Goal: Task Accomplishment & Management: Use online tool/utility

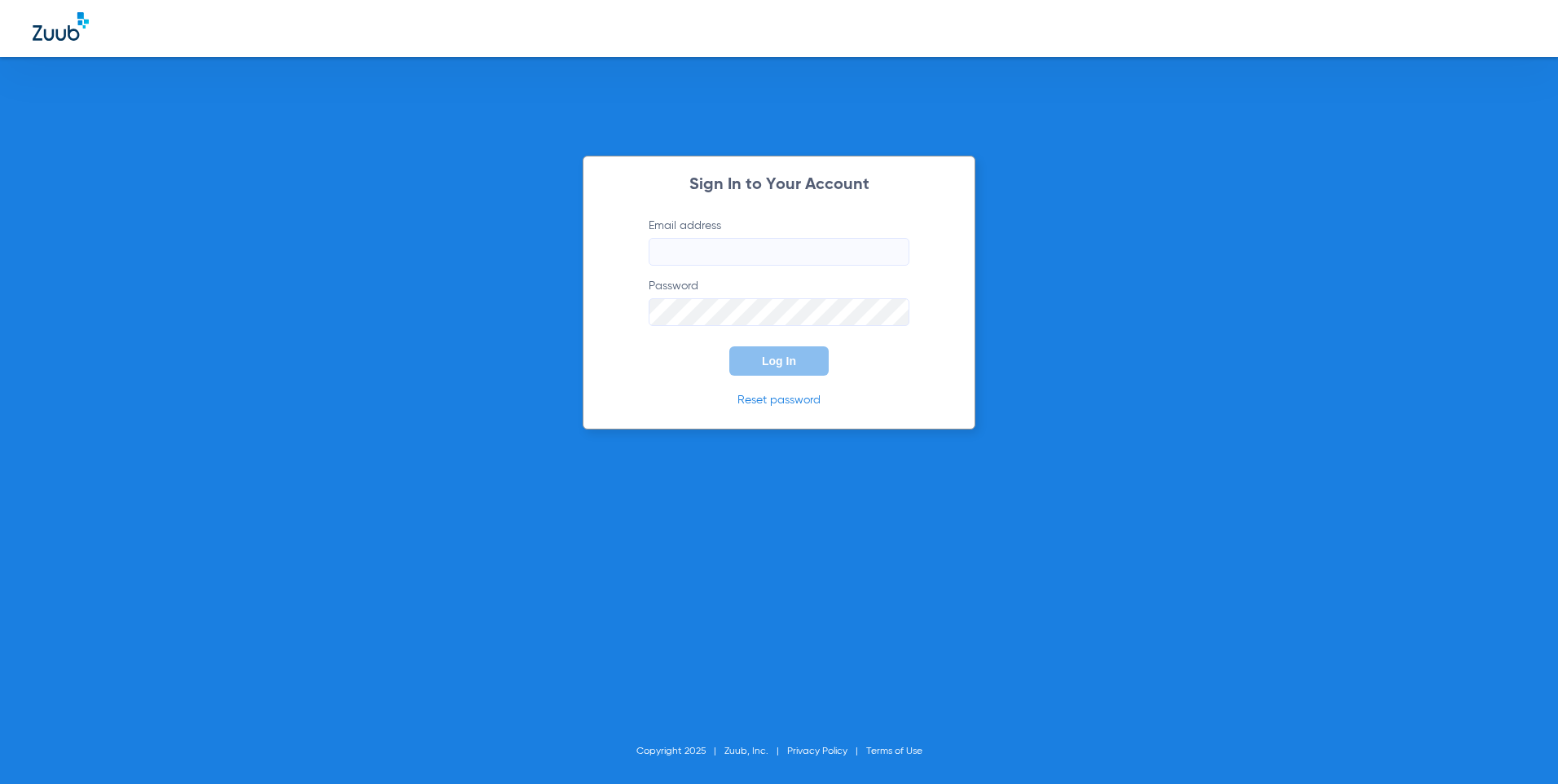
type input "[EMAIL_ADDRESS][DOMAIN_NAME]"
click at [778, 368] on button "Log In" at bounding box center [779, 361] width 100 height 29
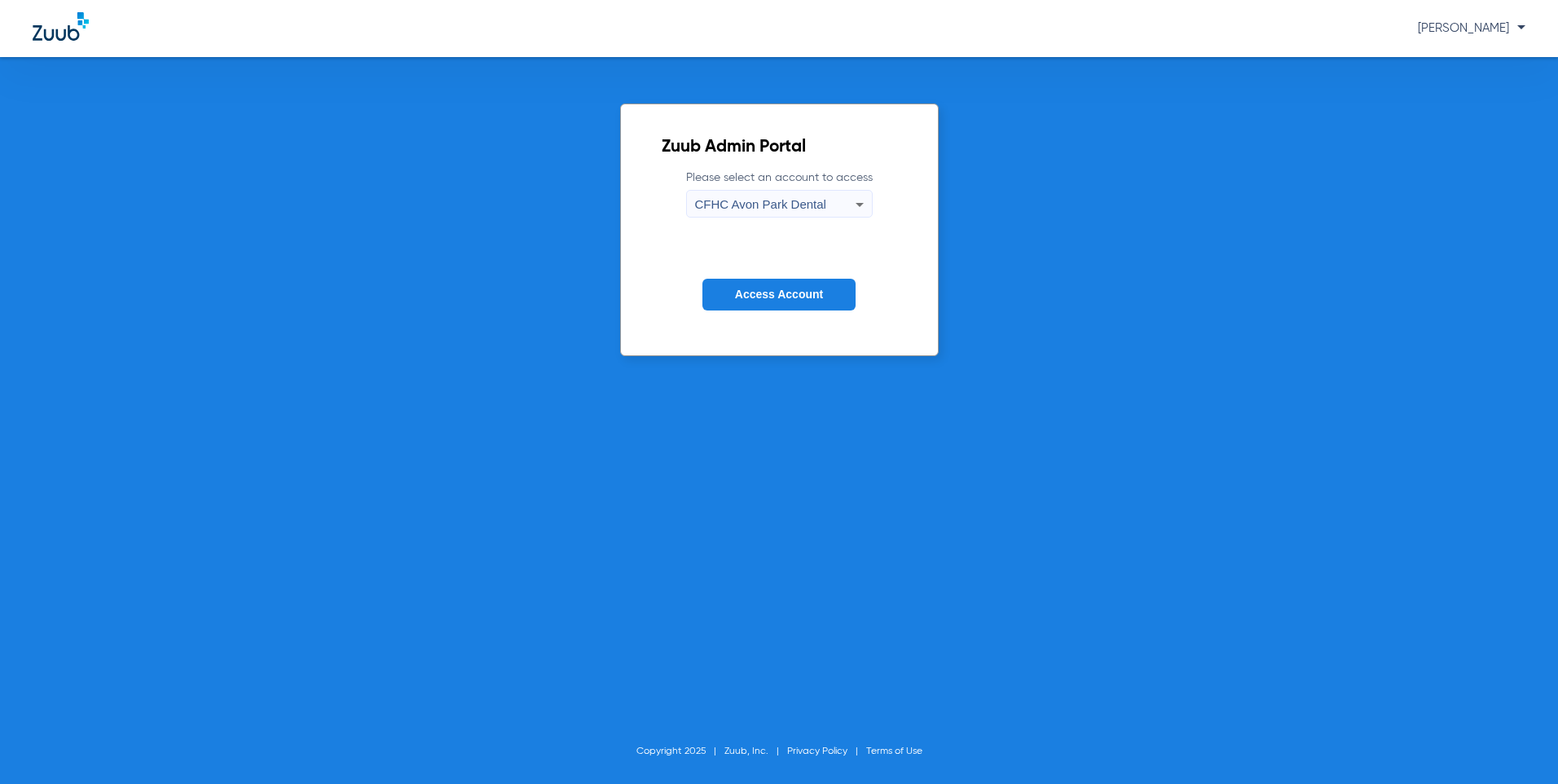
click at [788, 200] on span "CFHC Avon Park Dental" at bounding box center [761, 204] width 131 height 14
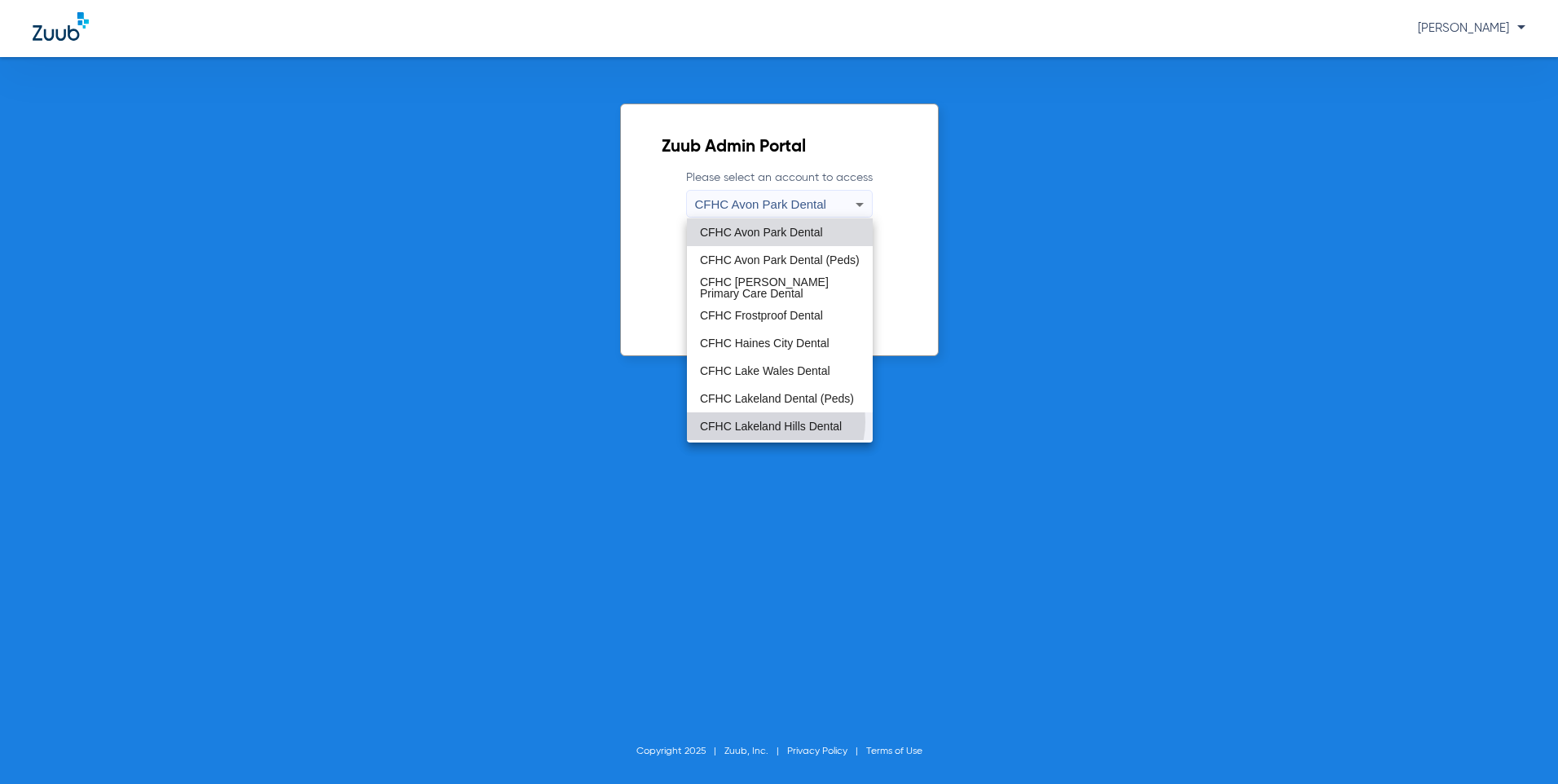
click at [775, 422] on span "CFHC Lakeland Hills Dental" at bounding box center [770, 426] width 142 height 11
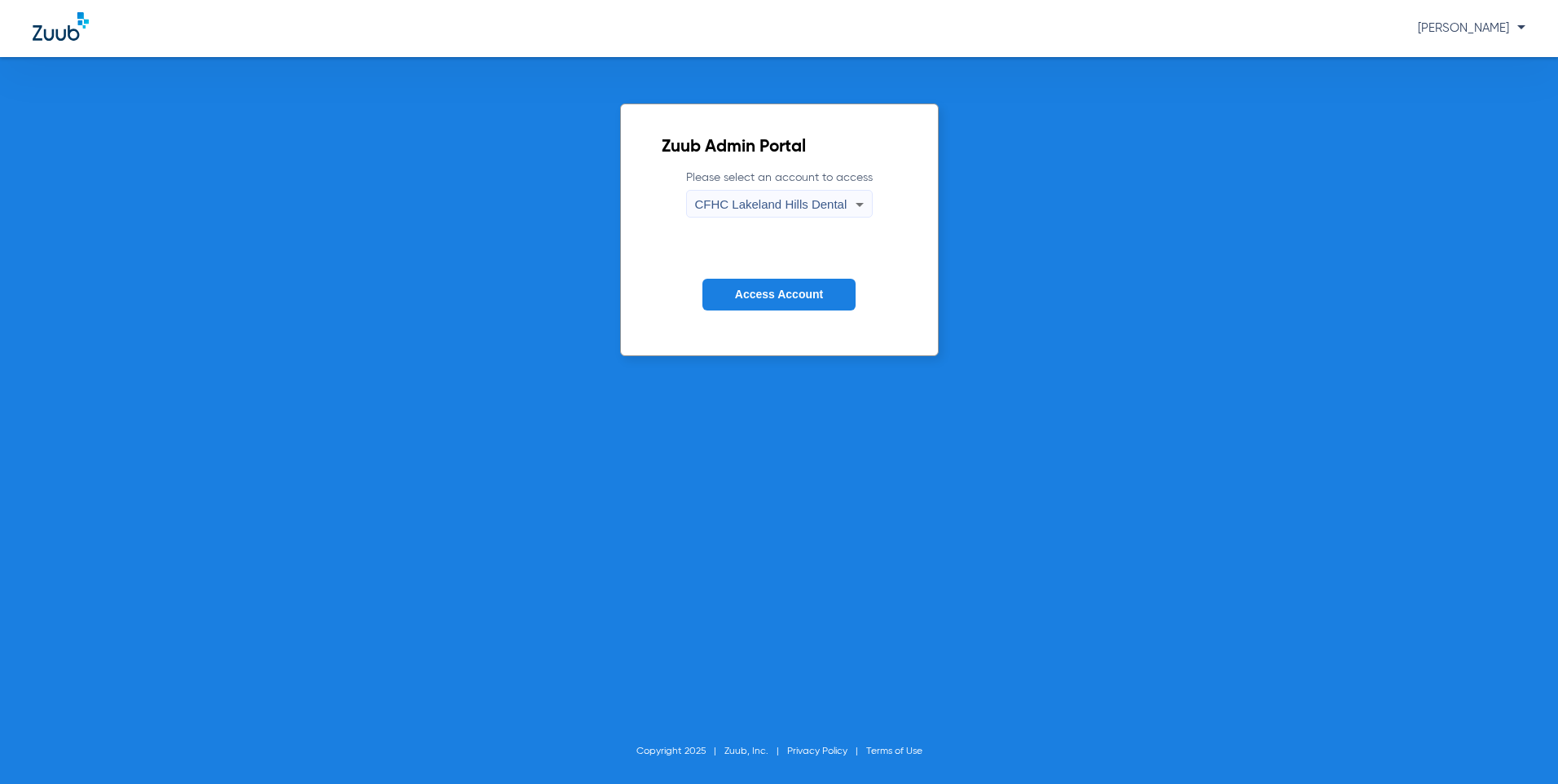
click at [777, 291] on span "Access Account" at bounding box center [779, 294] width 88 height 13
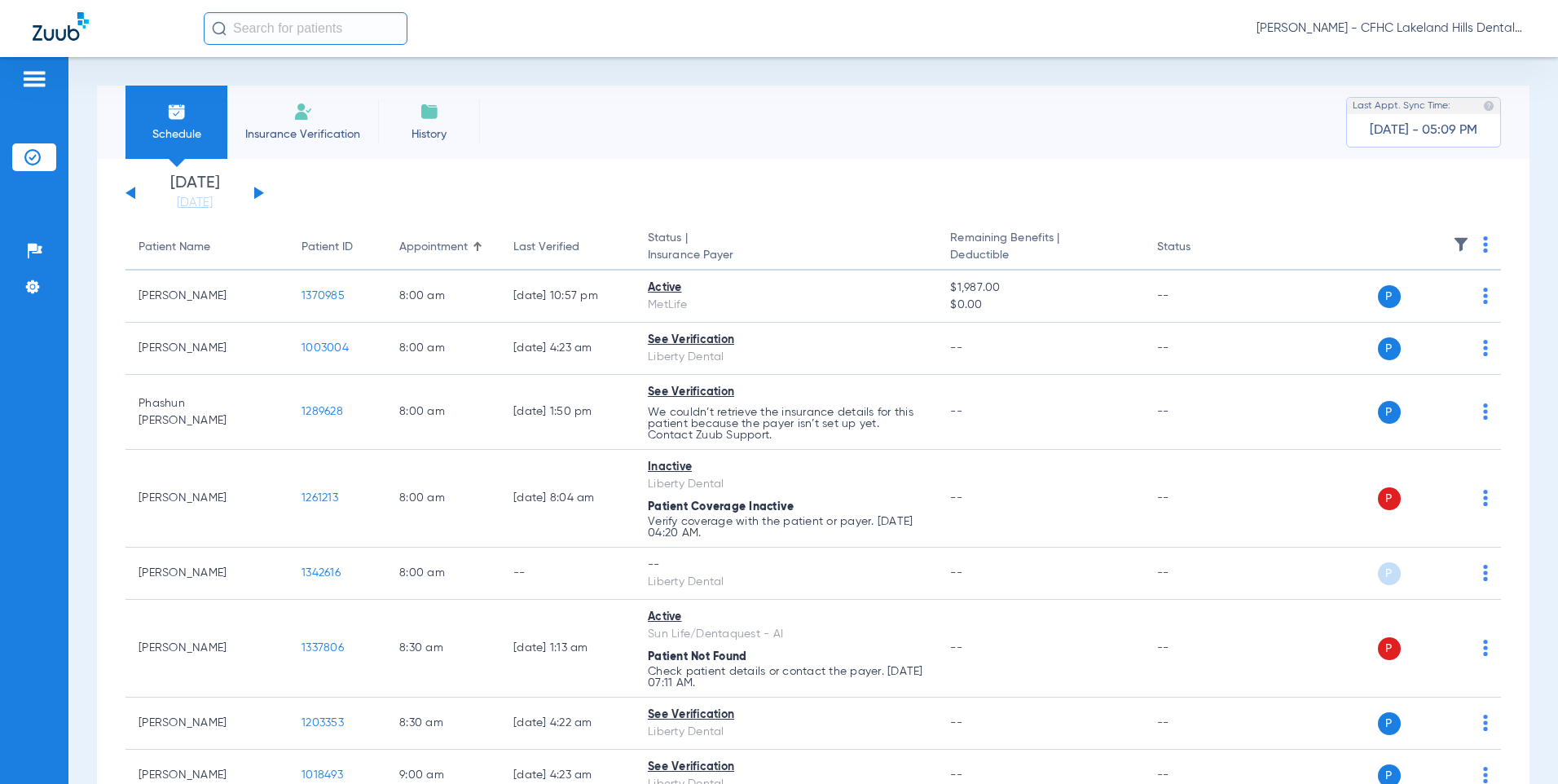
click at [255, 191] on button at bounding box center [259, 192] width 9 height 12
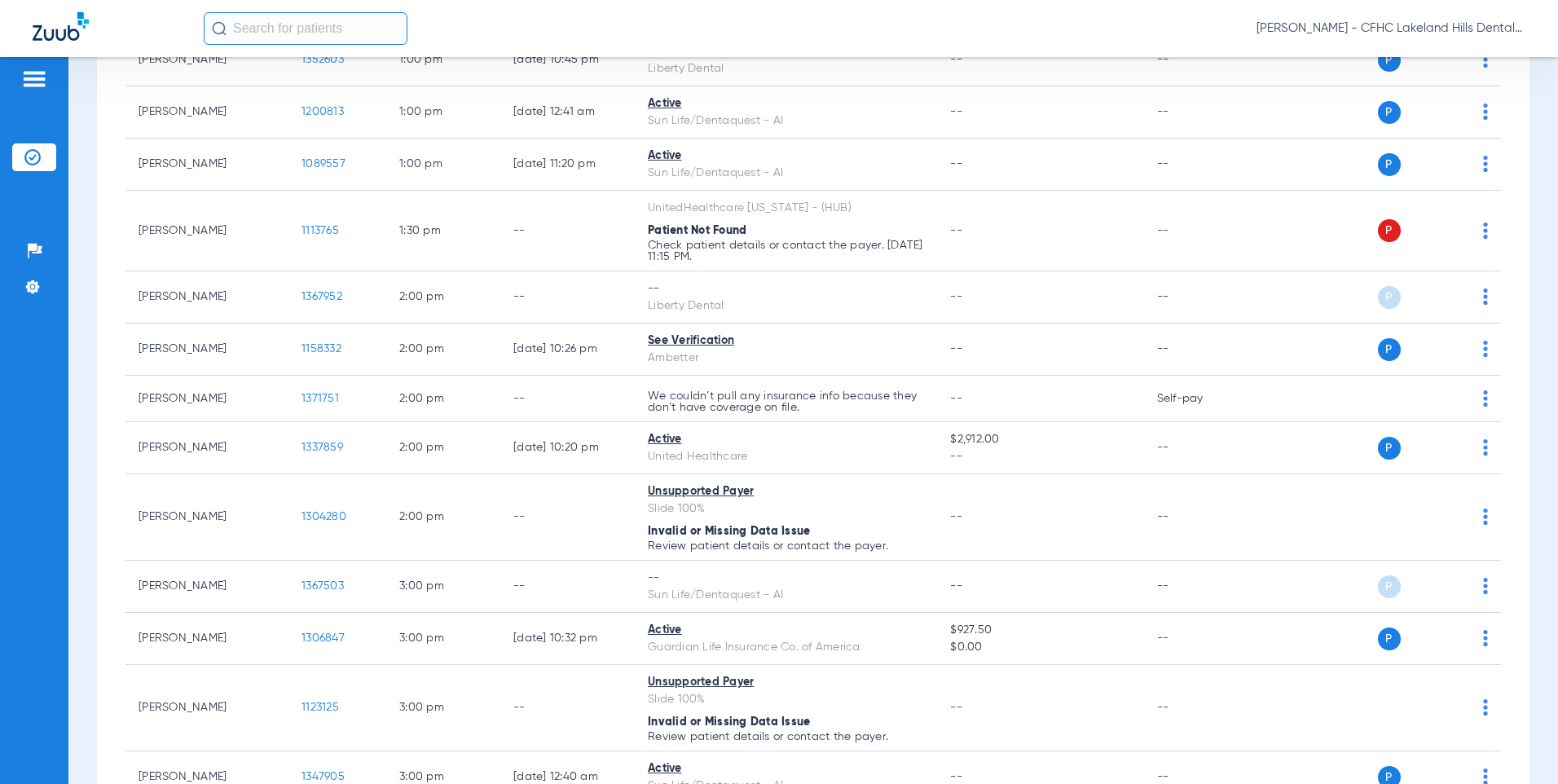
scroll to position [1547, 0]
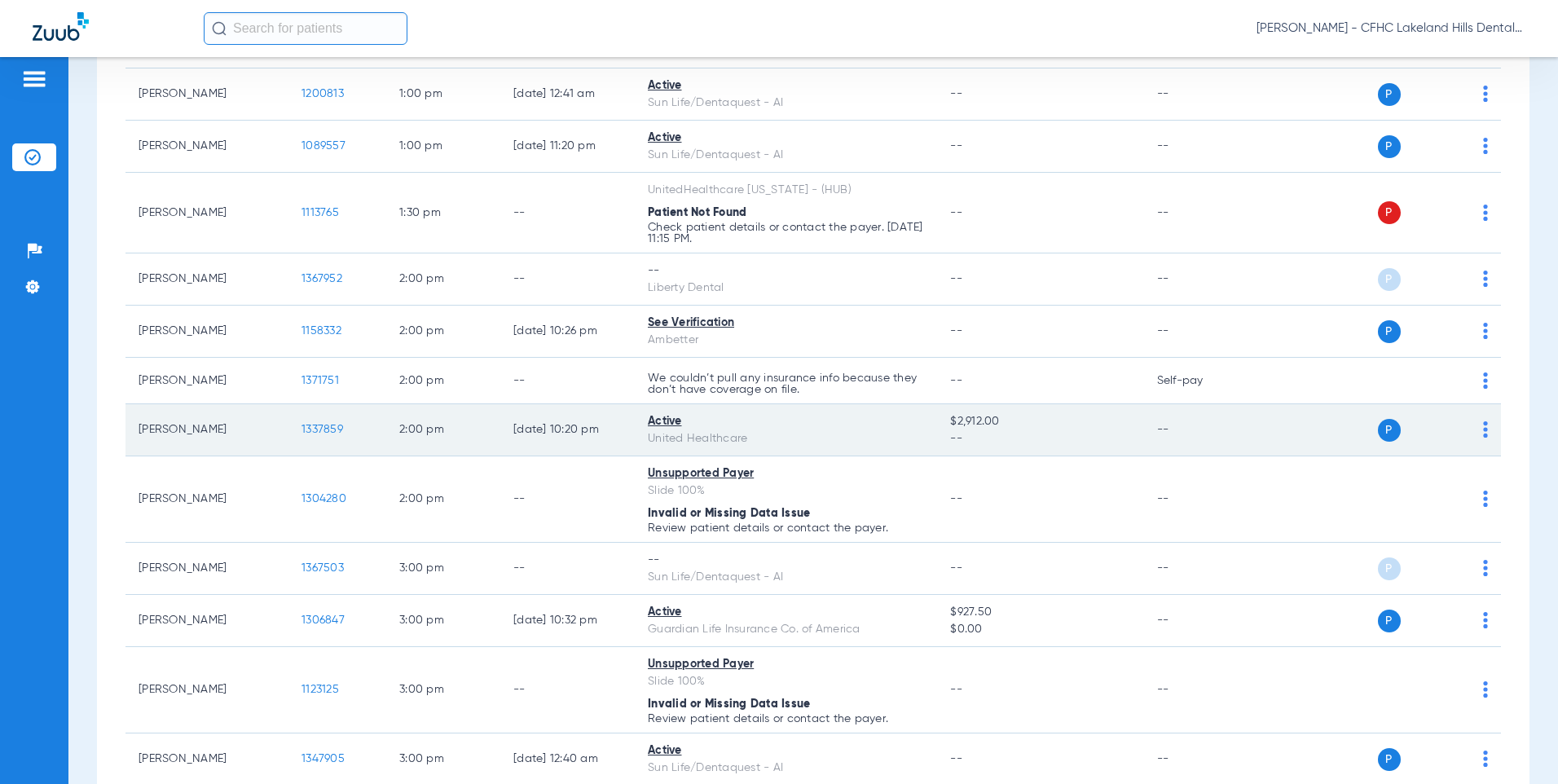
click at [355, 436] on td "1337859" at bounding box center [337, 430] width 98 height 53
click at [310, 425] on span "1337859" at bounding box center [322, 429] width 41 height 11
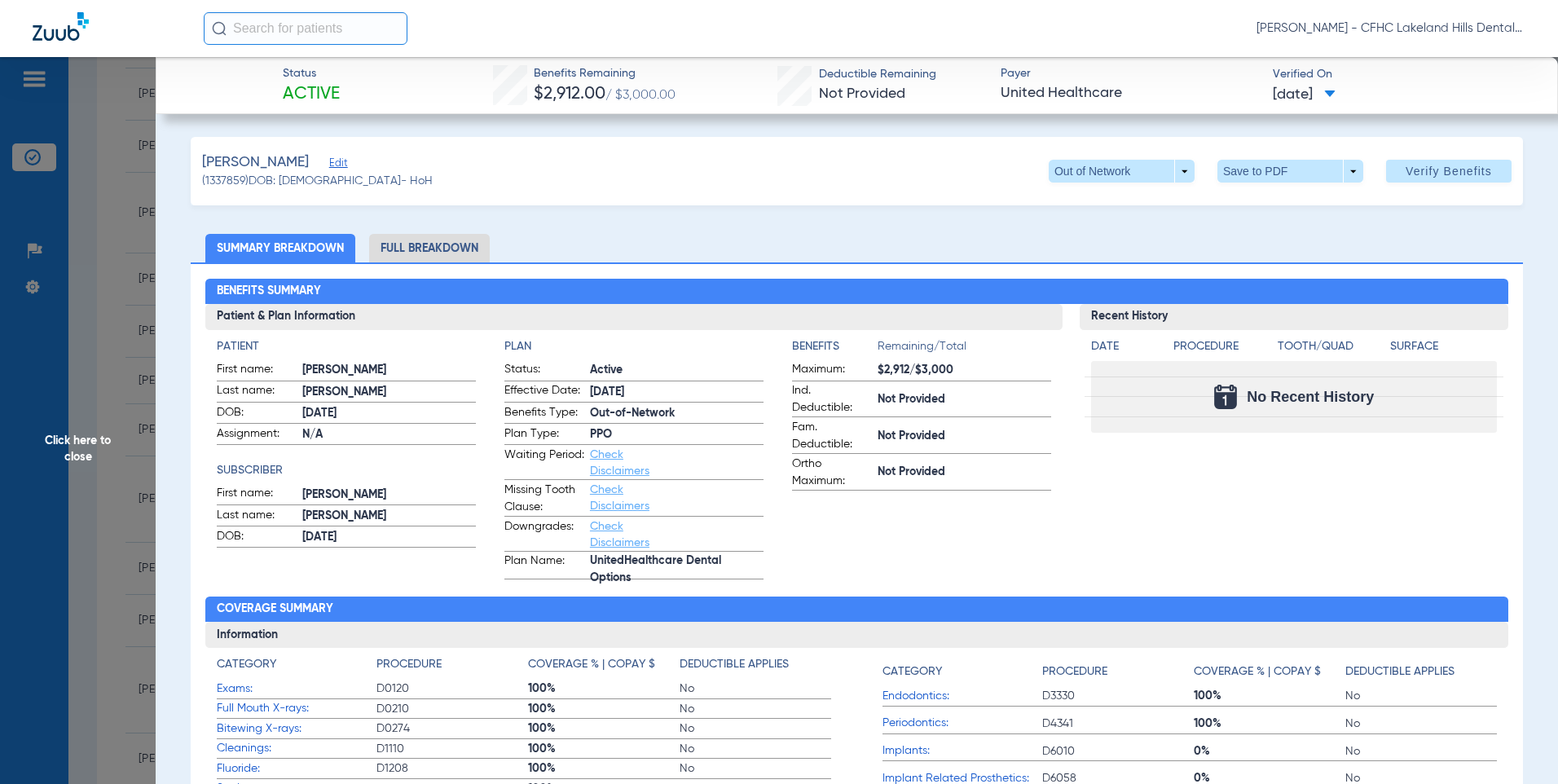
click at [1234, 167] on span at bounding box center [1289, 171] width 146 height 23
click at [1273, 210] on button "insert_drive_file Save to PDF" at bounding box center [1267, 204] width 123 height 33
click at [1359, 109] on div "Creating PDF" at bounding box center [1416, 102] width 188 height 16
click at [102, 313] on span "Click here to close" at bounding box center [78, 449] width 156 height 784
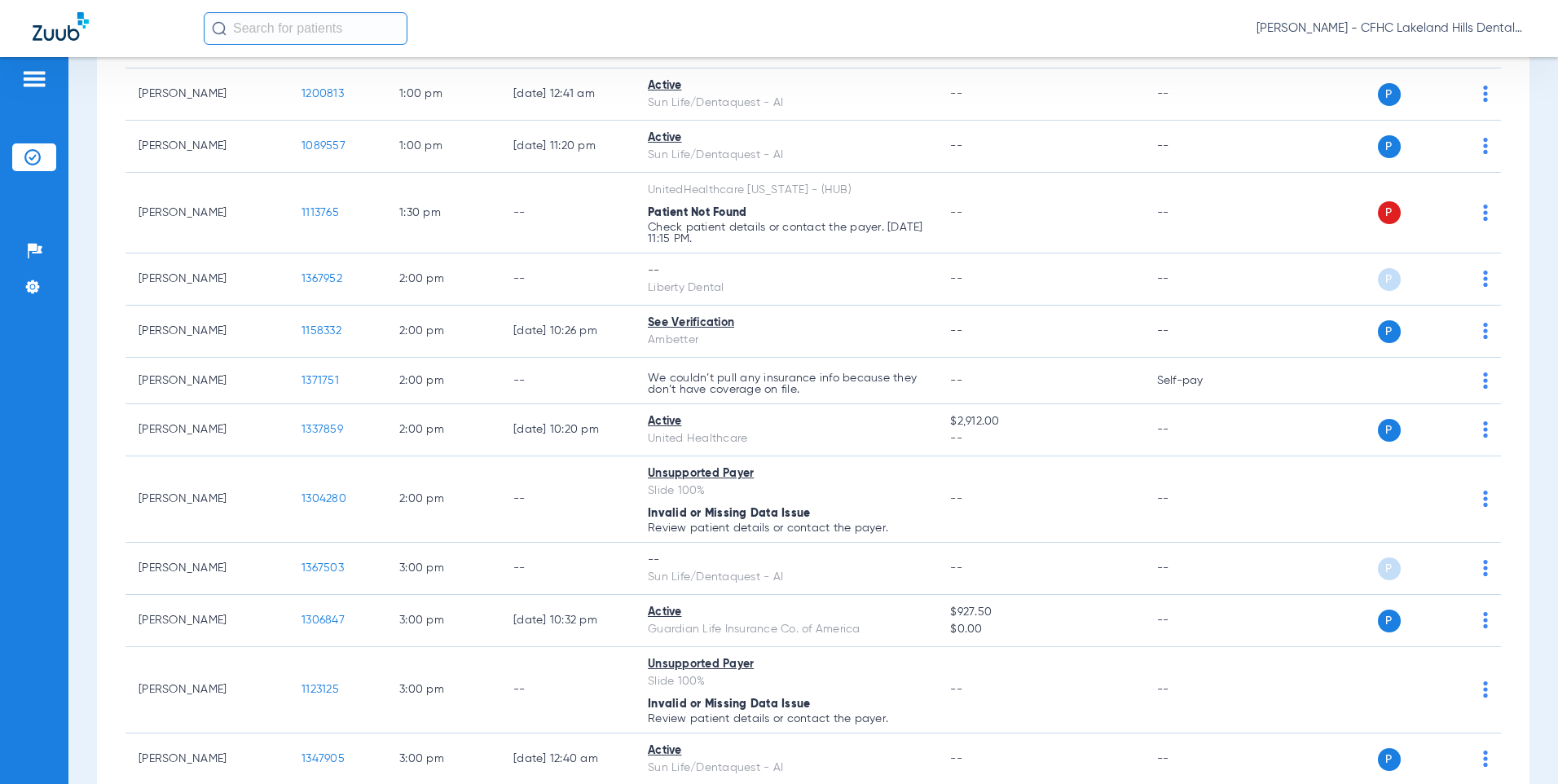
click at [81, 377] on div "Schedule Insurance Verification History Last Appt. Sync Time: [DATE] - 05:09 PM…" at bounding box center [813, 421] width 1489 height 727
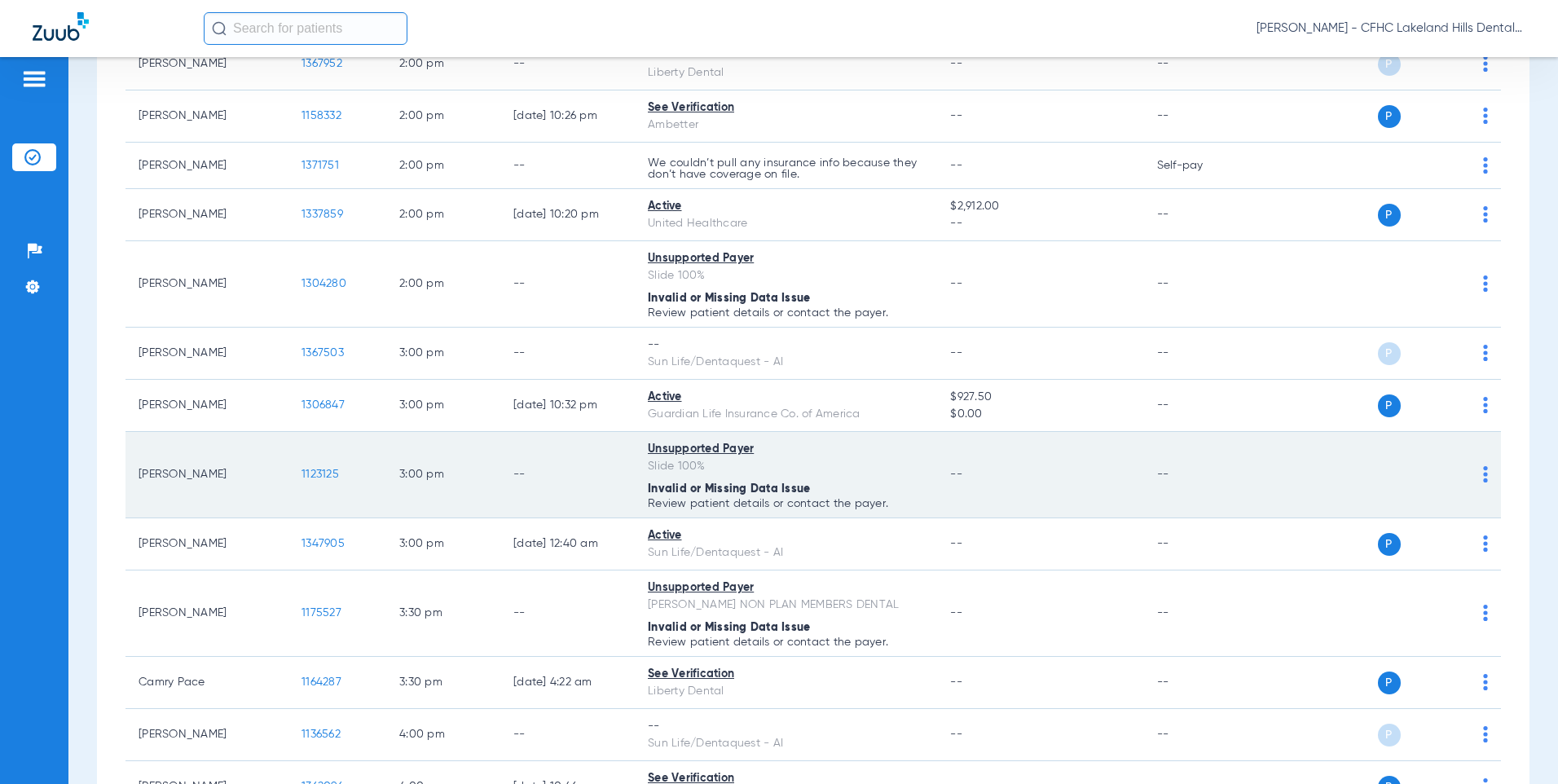
scroll to position [1792, 0]
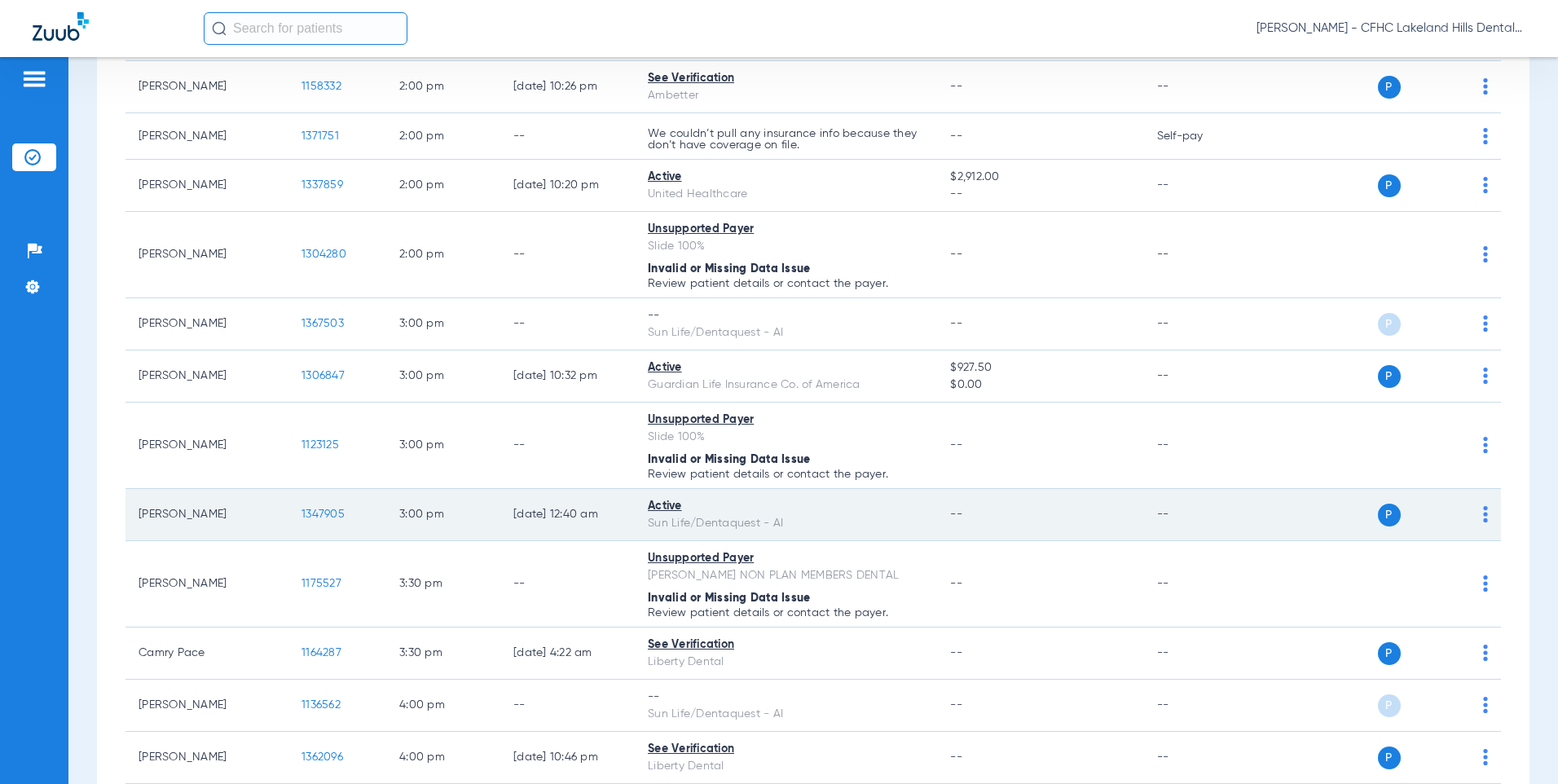
click at [313, 512] on span "1347905" at bounding box center [323, 514] width 43 height 11
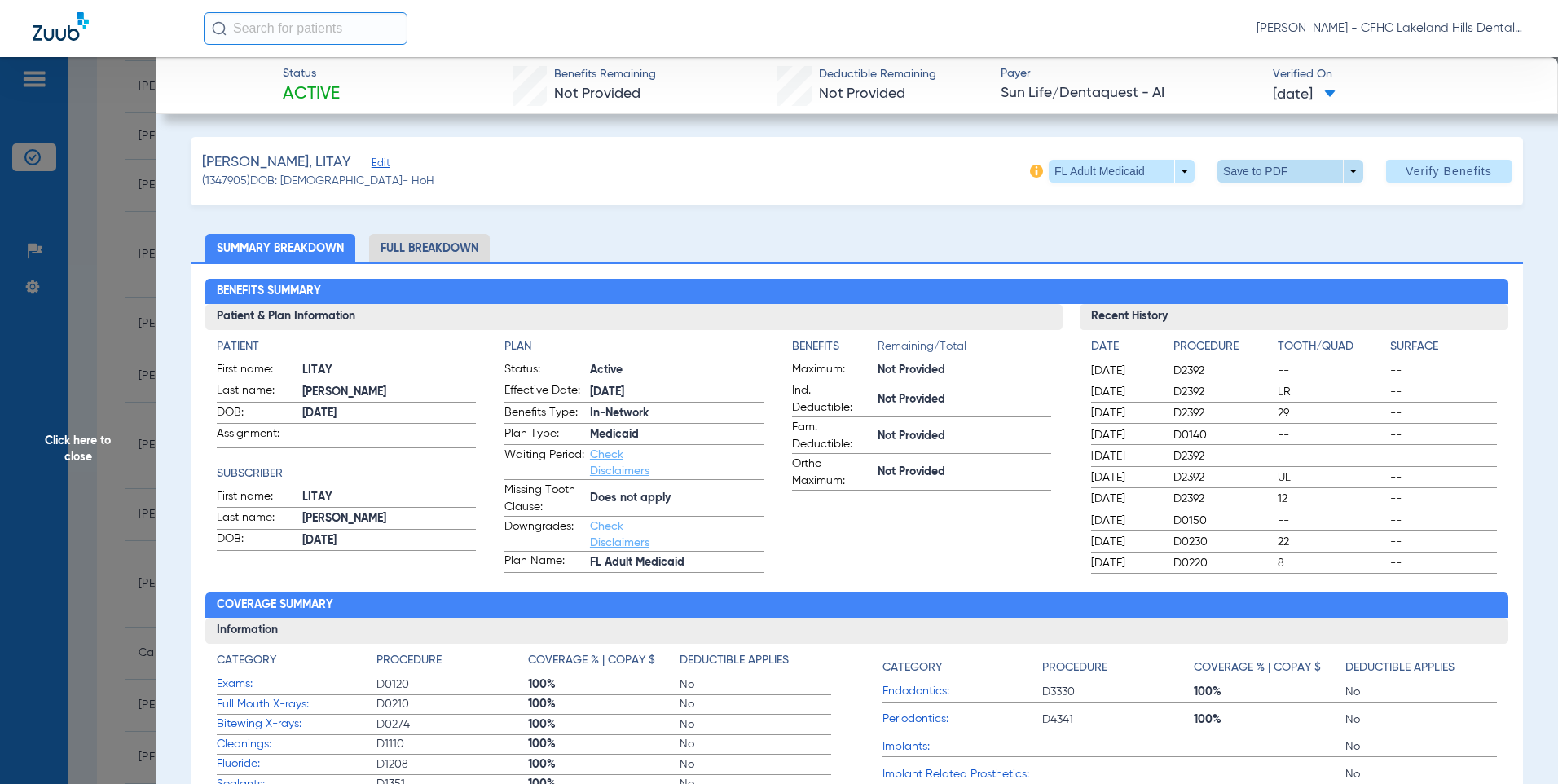
click at [1251, 174] on span at bounding box center [1289, 171] width 146 height 23
click at [1257, 200] on span "Save to PDF" at bounding box center [1283, 204] width 65 height 11
click at [146, 137] on span "Click here to close" at bounding box center [78, 449] width 156 height 784
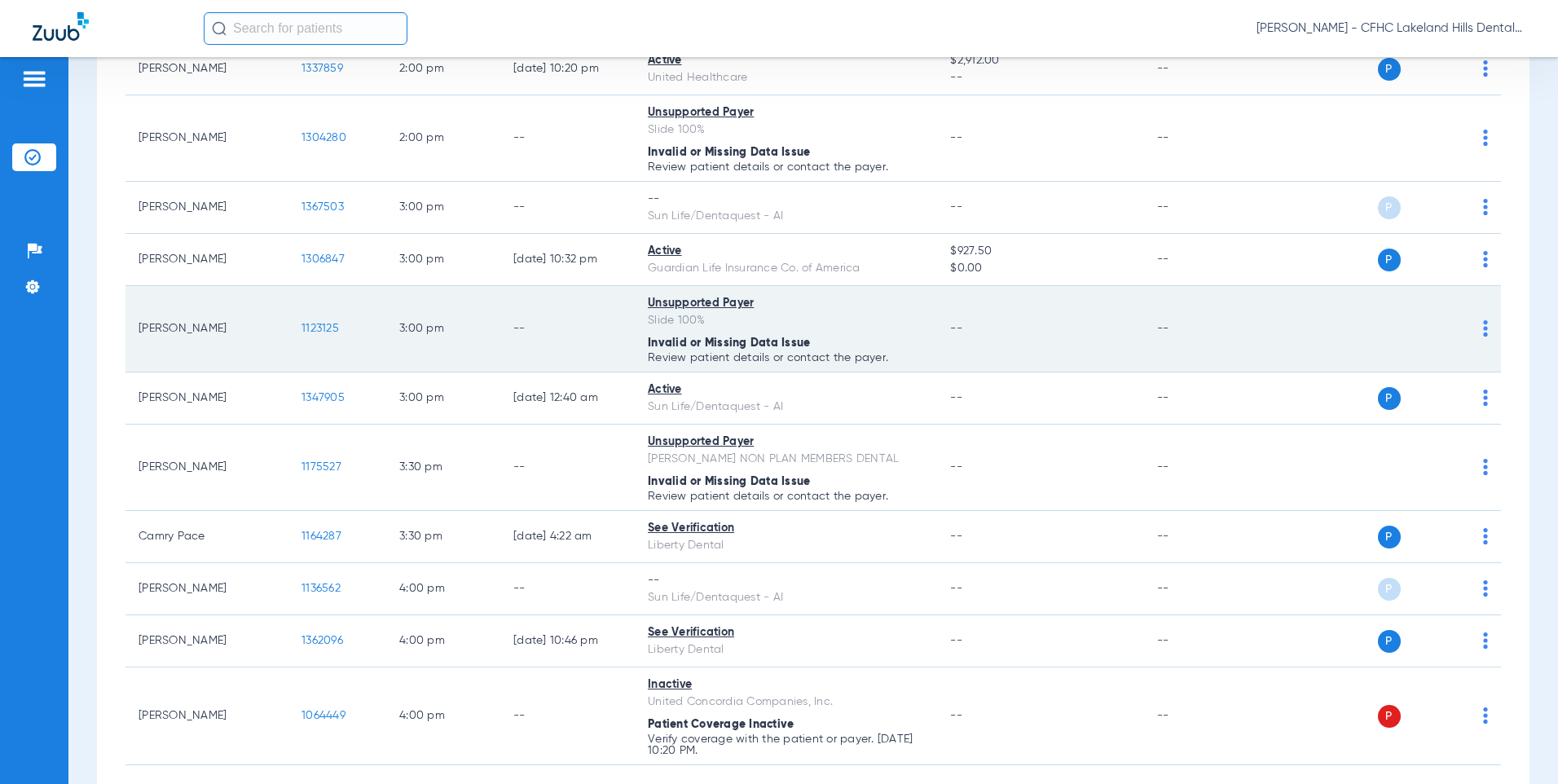
scroll to position [1913, 0]
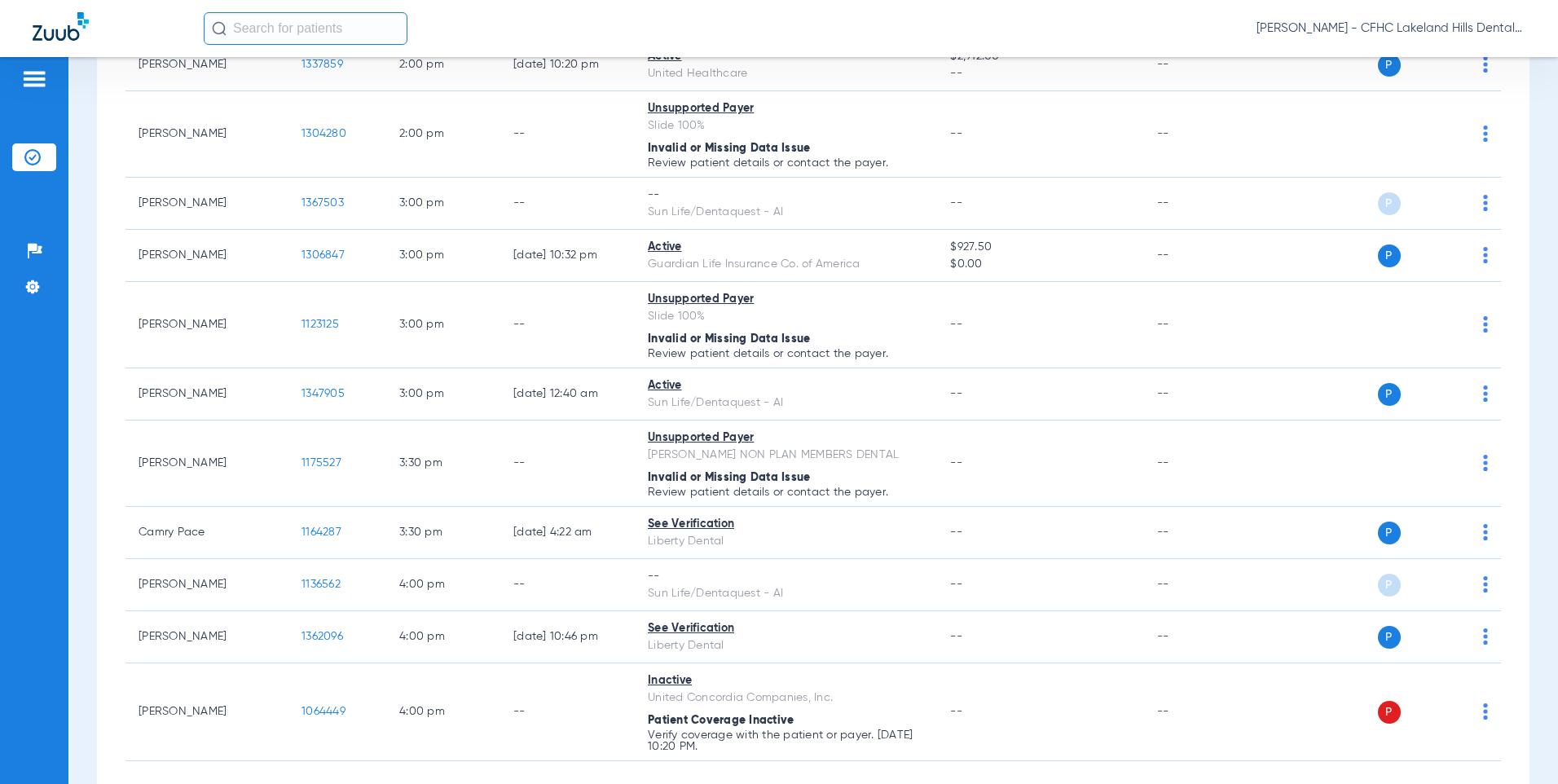
click at [281, 27] on input "text" at bounding box center [305, 28] width 204 height 33
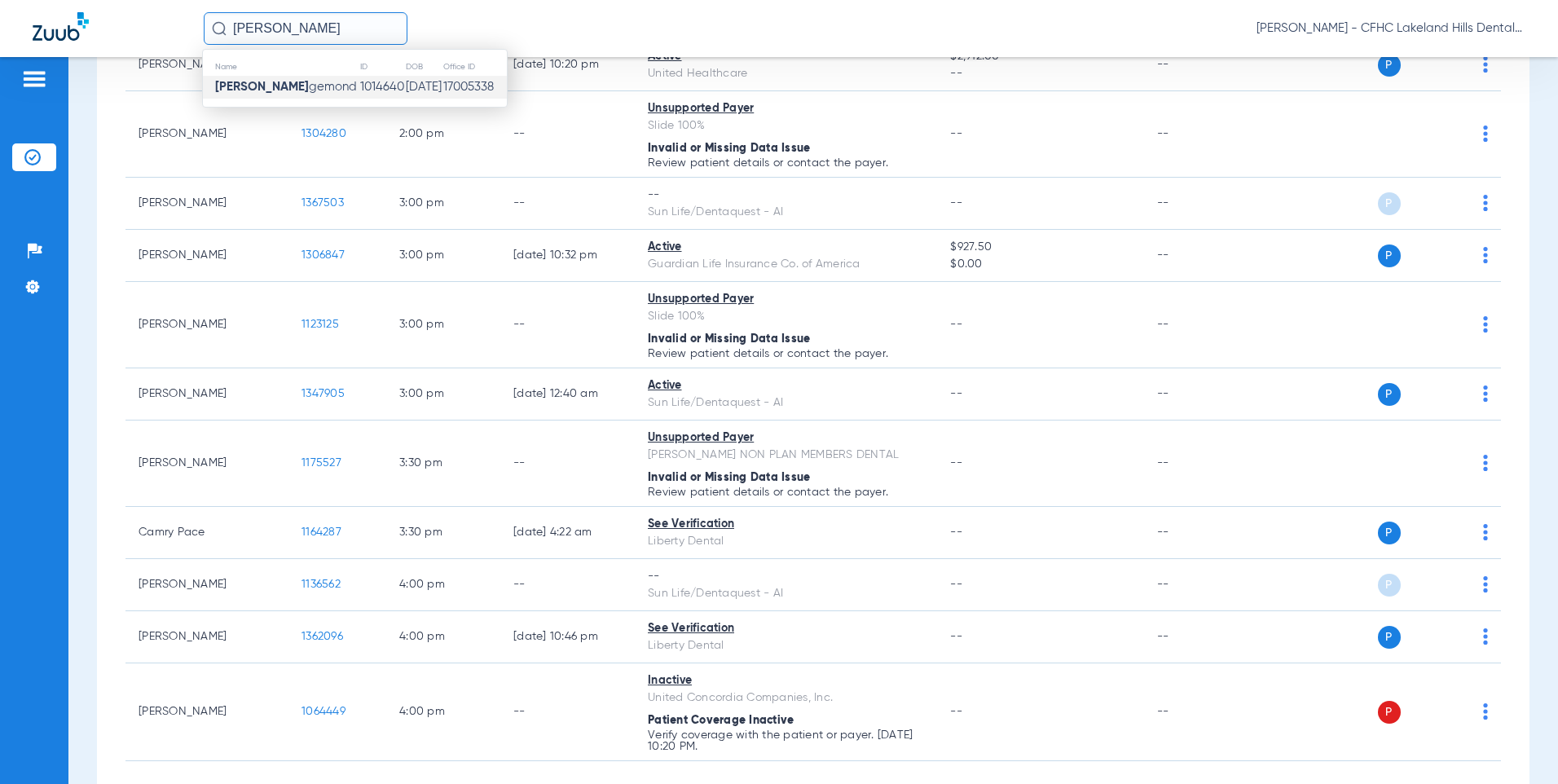
type input "[PERSON_NAME]"
click at [252, 81] on strong "[PERSON_NAME]" at bounding box center [262, 86] width 94 height 12
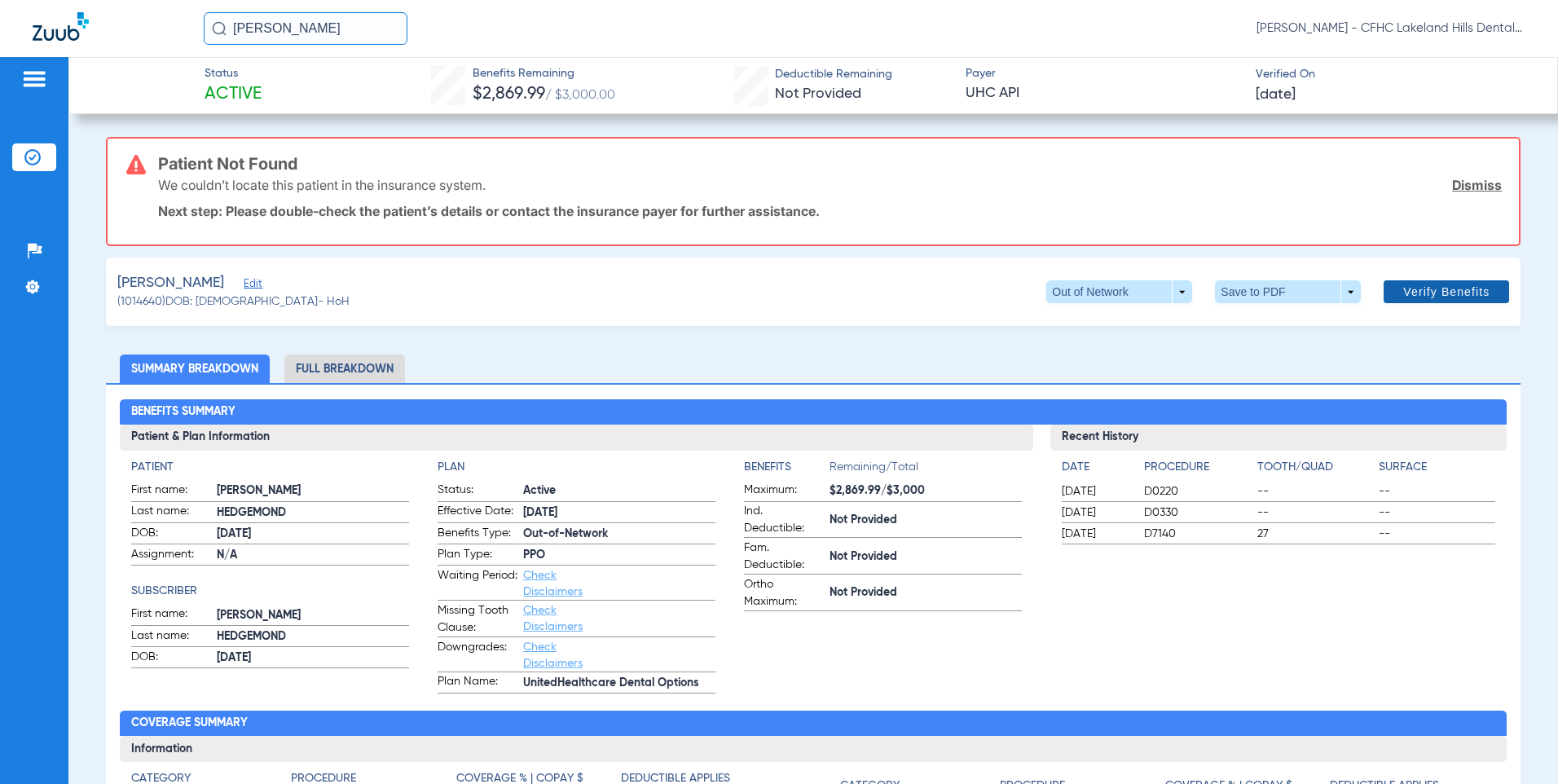
click at [1421, 285] on span "Verify Benefits" at bounding box center [1446, 292] width 86 height 13
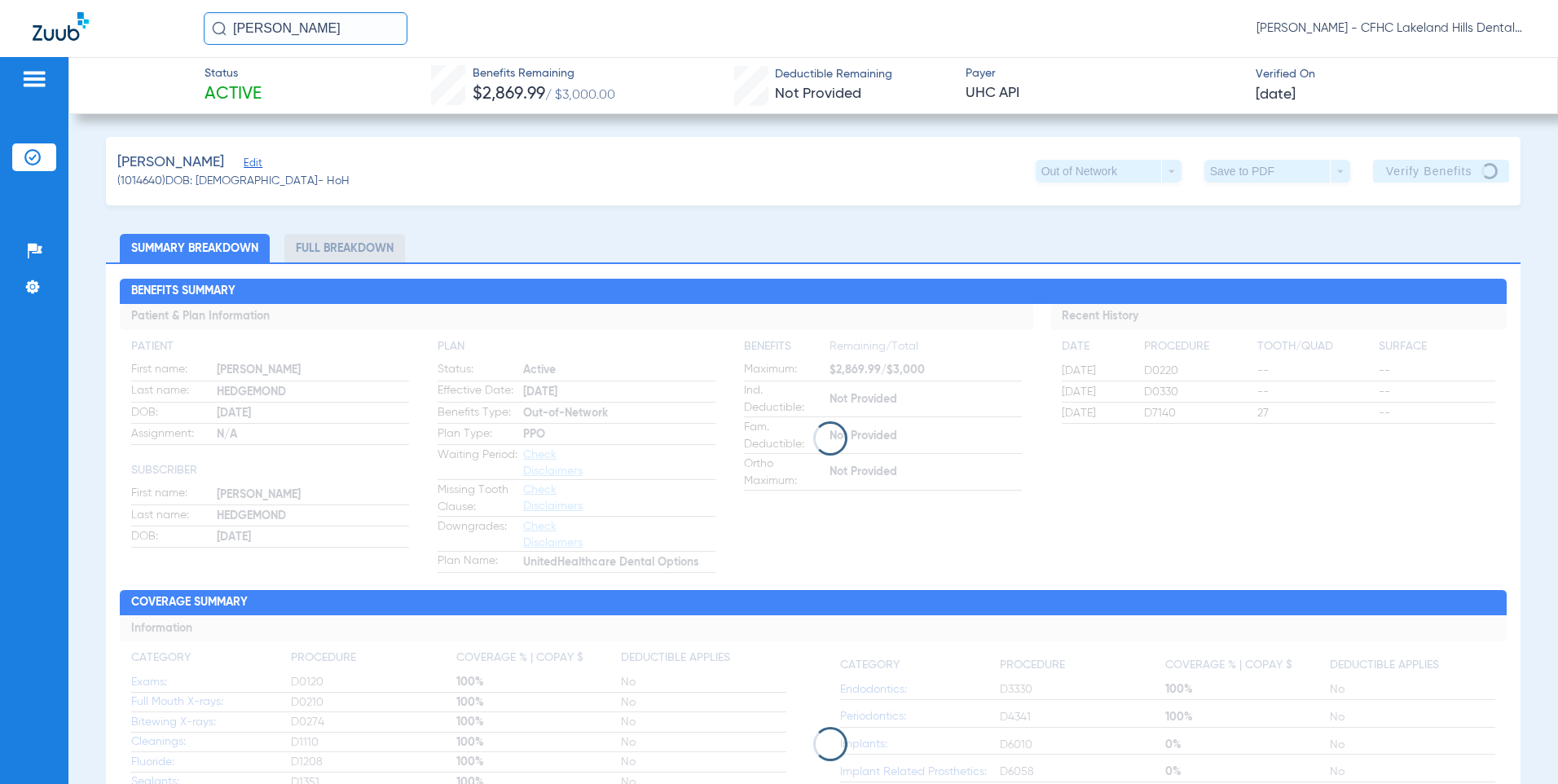
click at [258, 163] on span "Edit" at bounding box center [251, 164] width 15 height 15
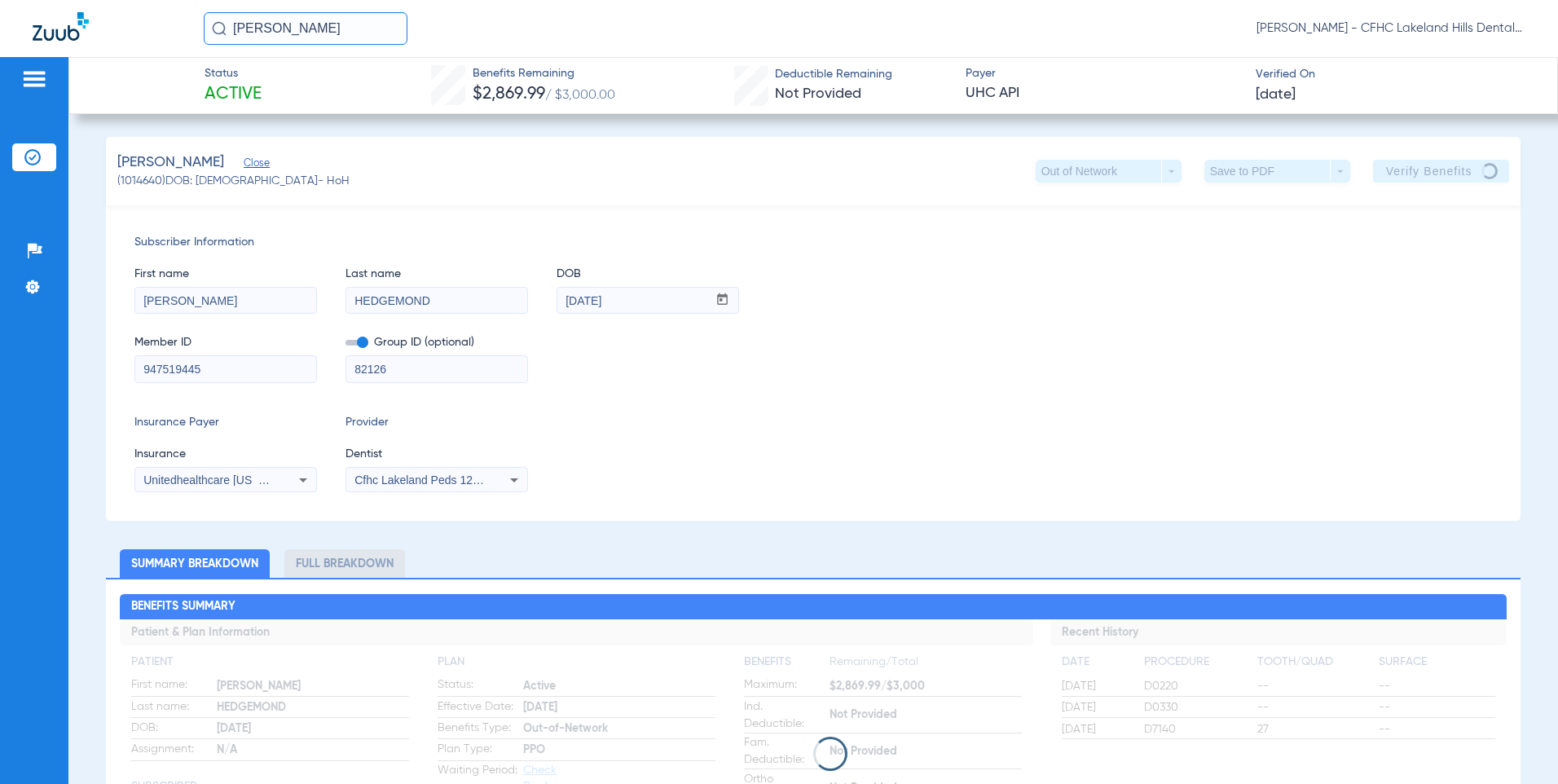
click at [184, 374] on input "947519445" at bounding box center [225, 369] width 181 height 26
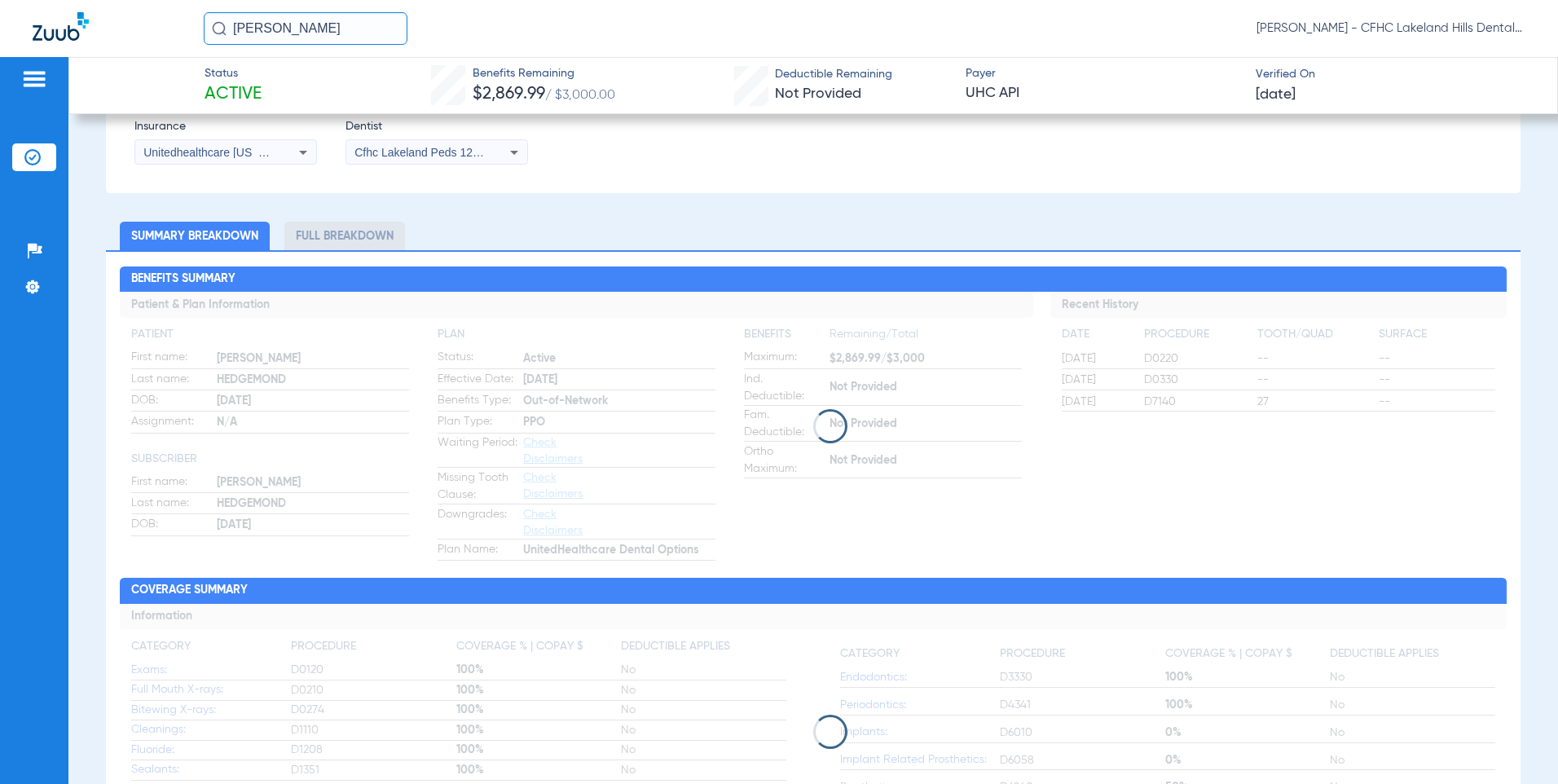
scroll to position [326, 0]
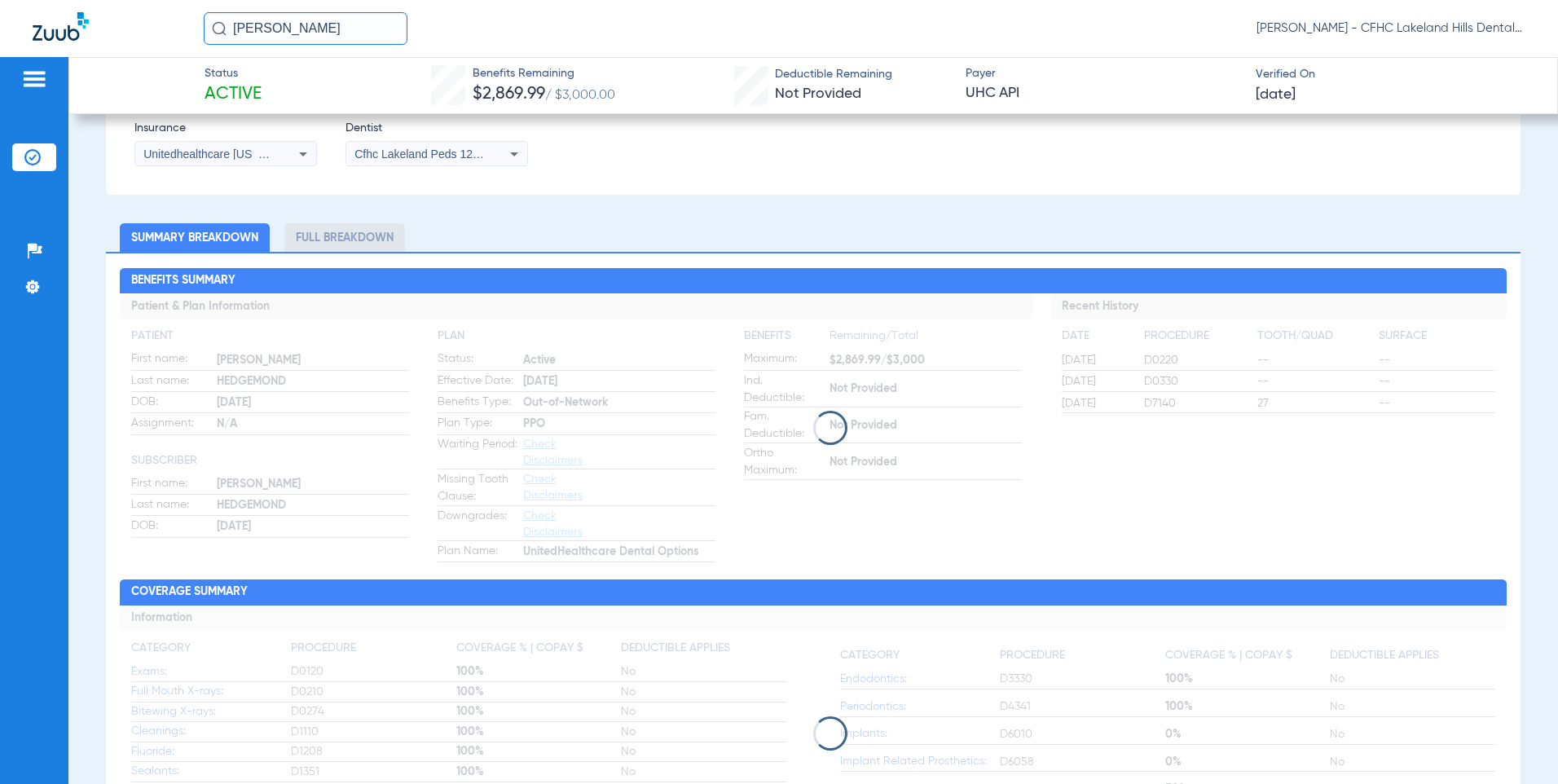
click at [917, 232] on ul "Summary Breakdown Full Breakdown" at bounding box center [813, 238] width 1415 height 28
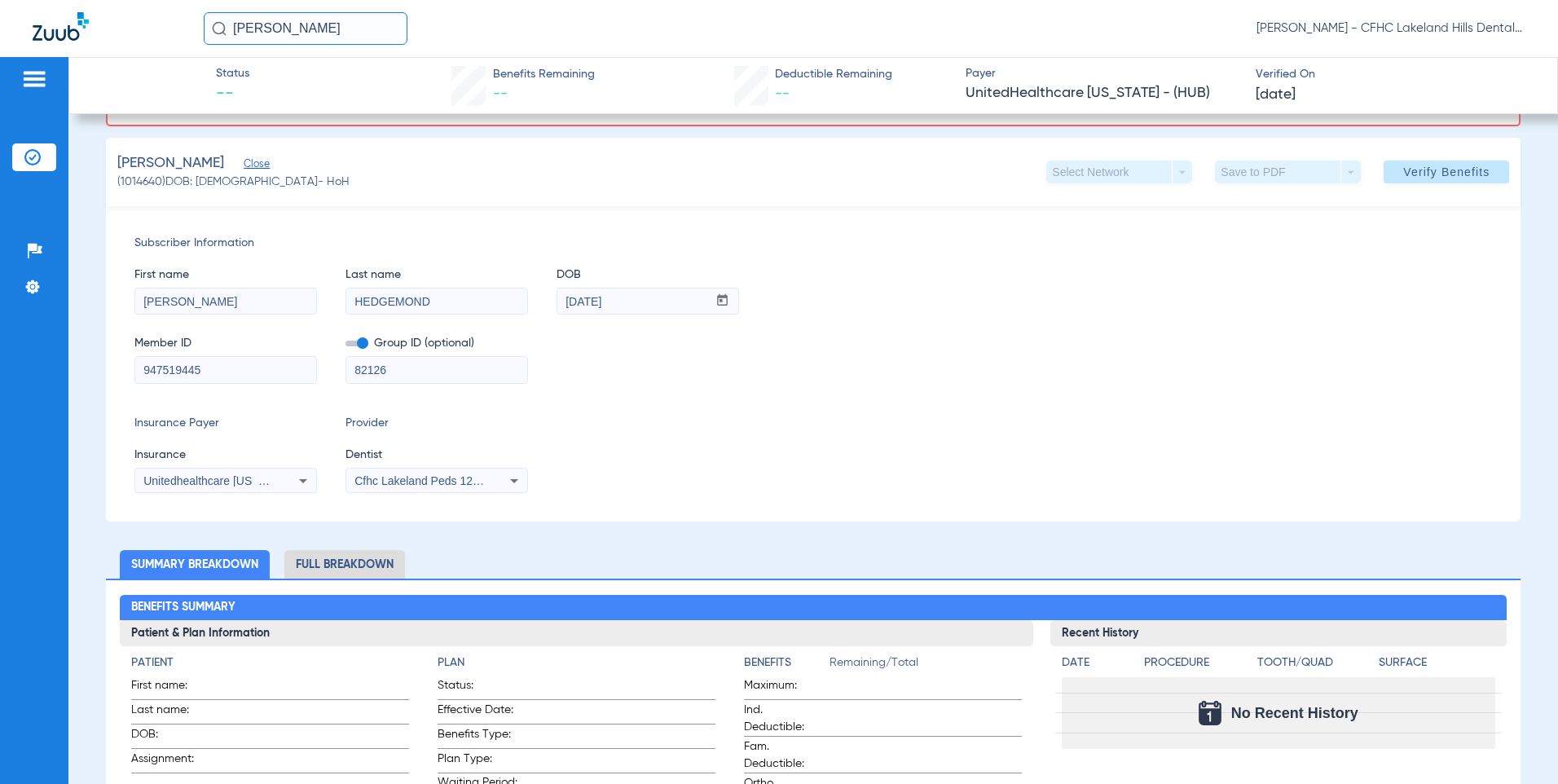
scroll to position [0, 0]
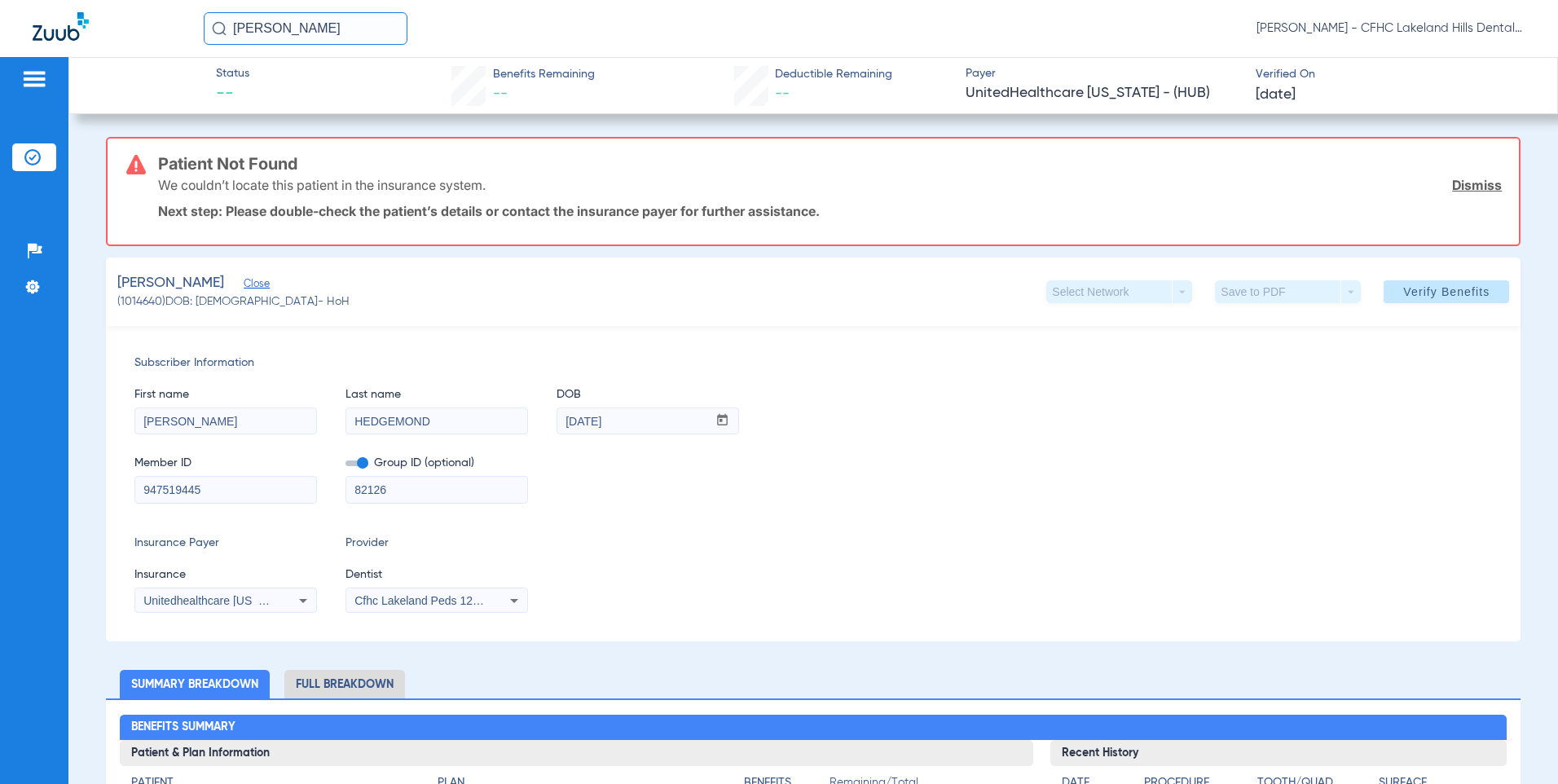
click at [181, 427] on input "[PERSON_NAME]" at bounding box center [225, 422] width 181 height 26
click at [386, 415] on input "HEDGEMOND" at bounding box center [437, 422] width 181 height 26
click at [583, 415] on input "[DATE]" at bounding box center [632, 422] width 150 height 26
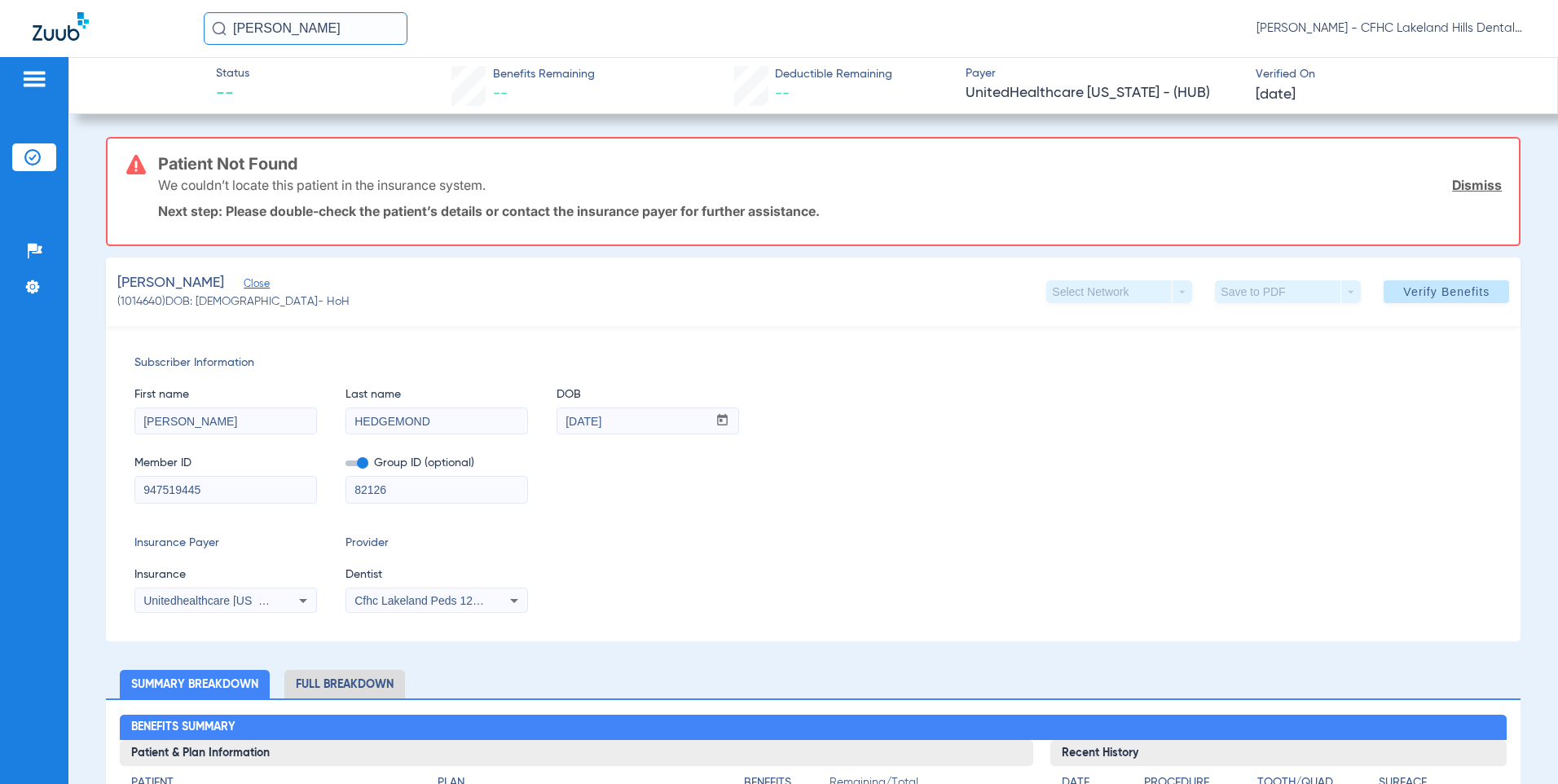
click at [583, 415] on input "[DATE]" at bounding box center [632, 422] width 150 height 26
click at [583, 416] on input "[DATE]" at bounding box center [632, 422] width 150 height 26
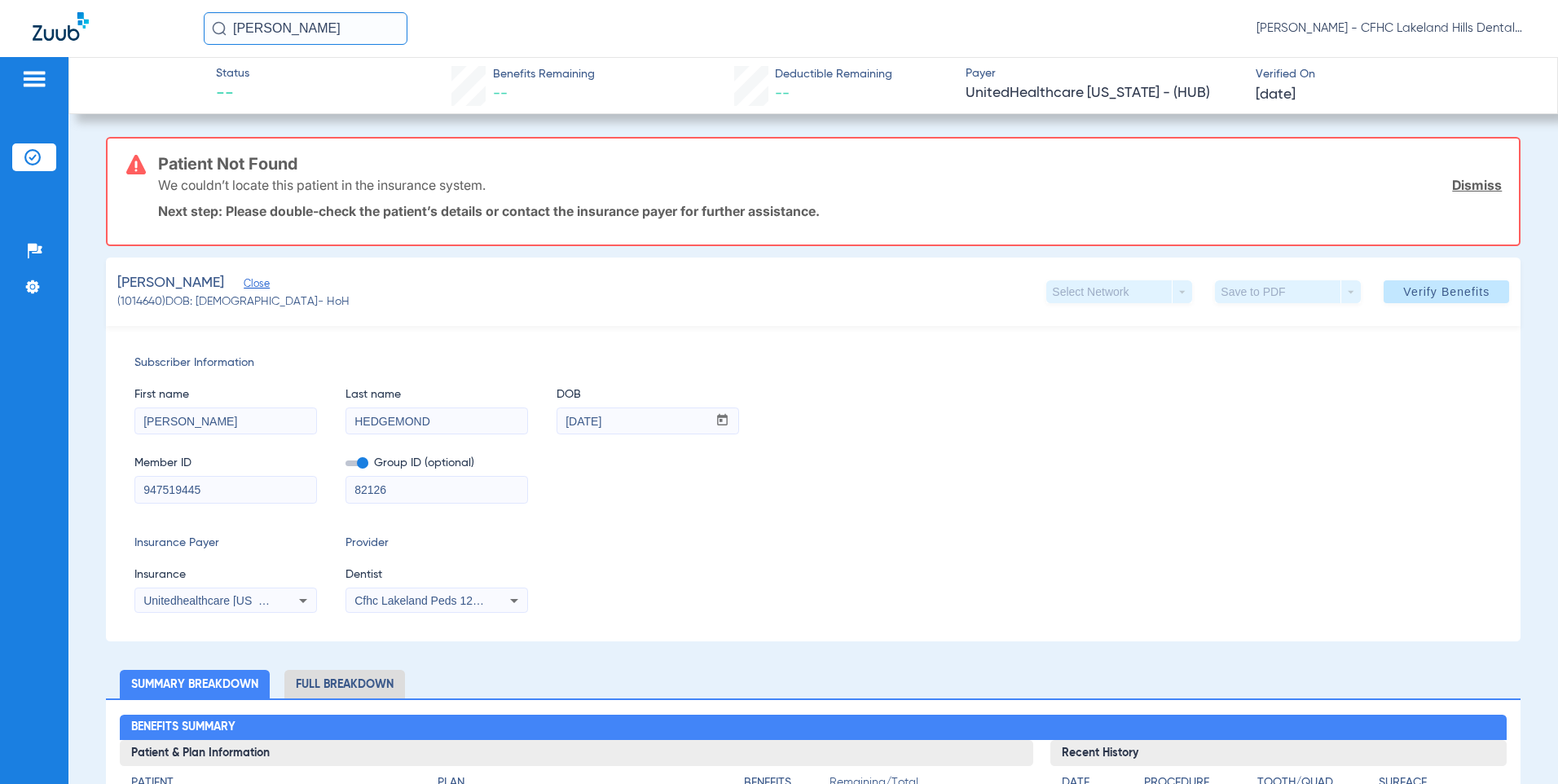
drag, startPoint x: 328, startPoint y: 27, endPoint x: 57, endPoint y: 20, distance: 271.1
click at [57, 20] on div "[PERSON_NAME] [PERSON_NAME] - CFHC Lakeland Hills Dental" at bounding box center [779, 28] width 1558 height 57
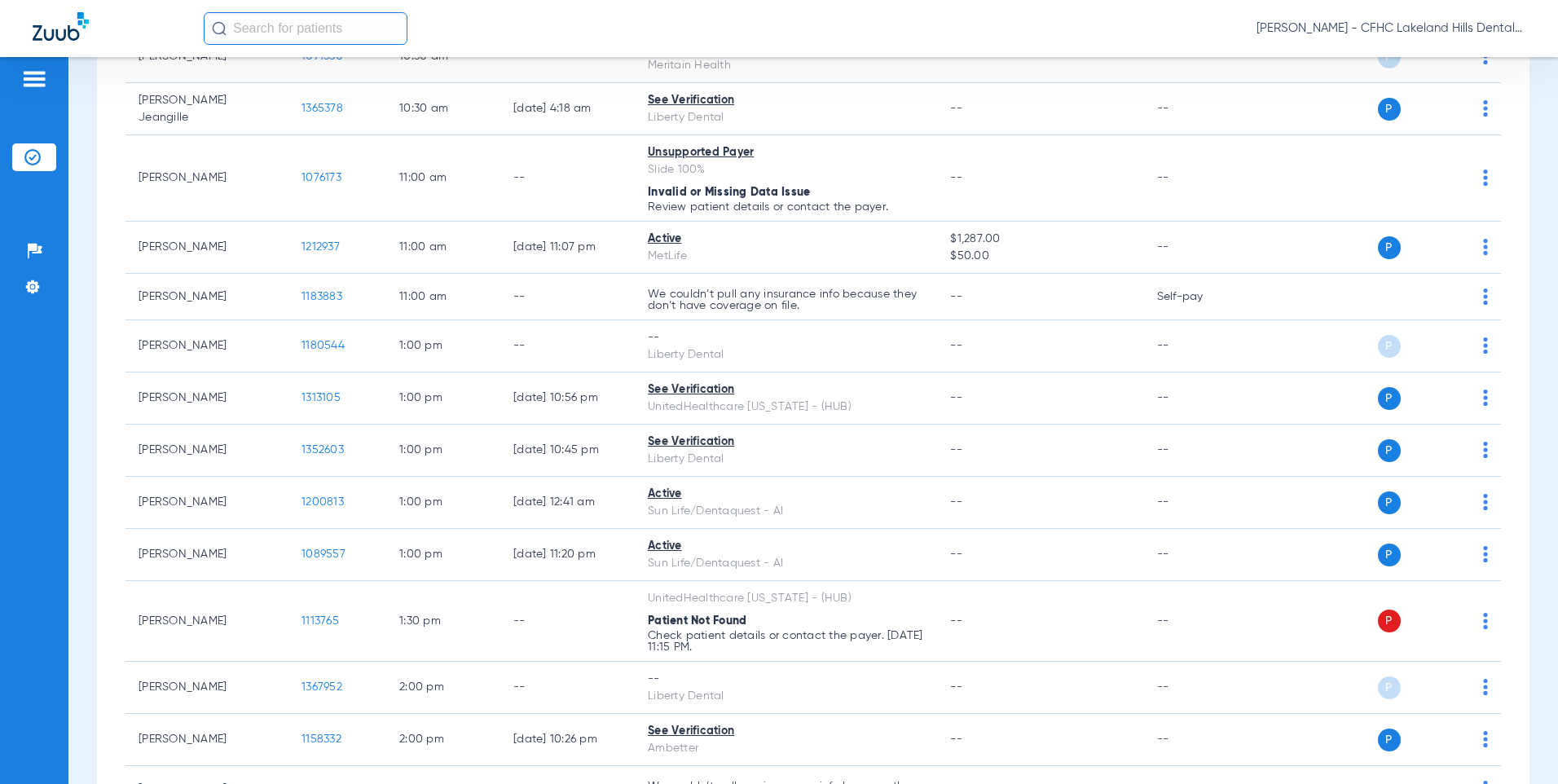
scroll to position [1141, 0]
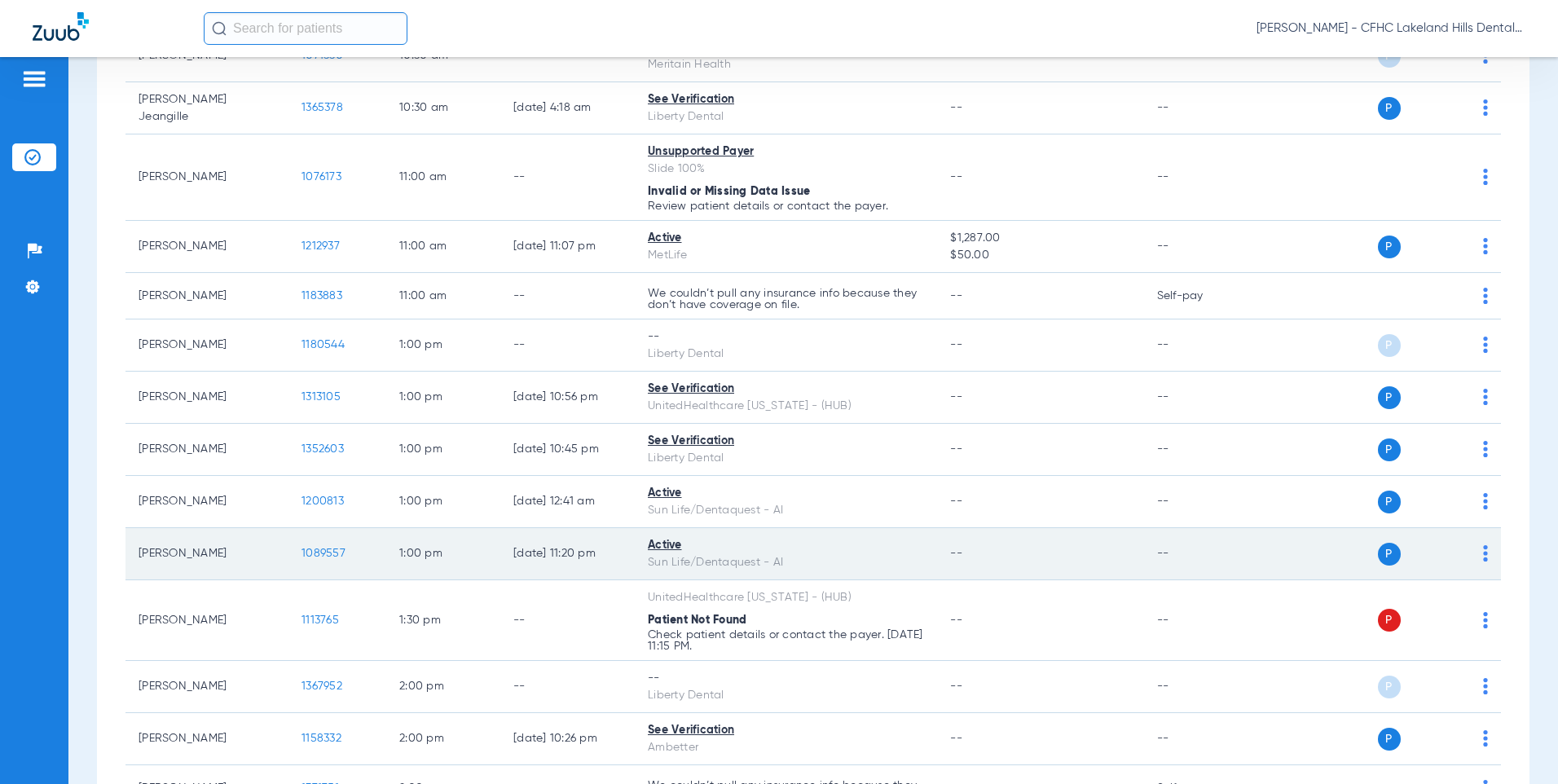
click at [321, 561] on td "1089557" at bounding box center [337, 554] width 98 height 53
click at [324, 557] on span "1089557" at bounding box center [323, 553] width 44 height 11
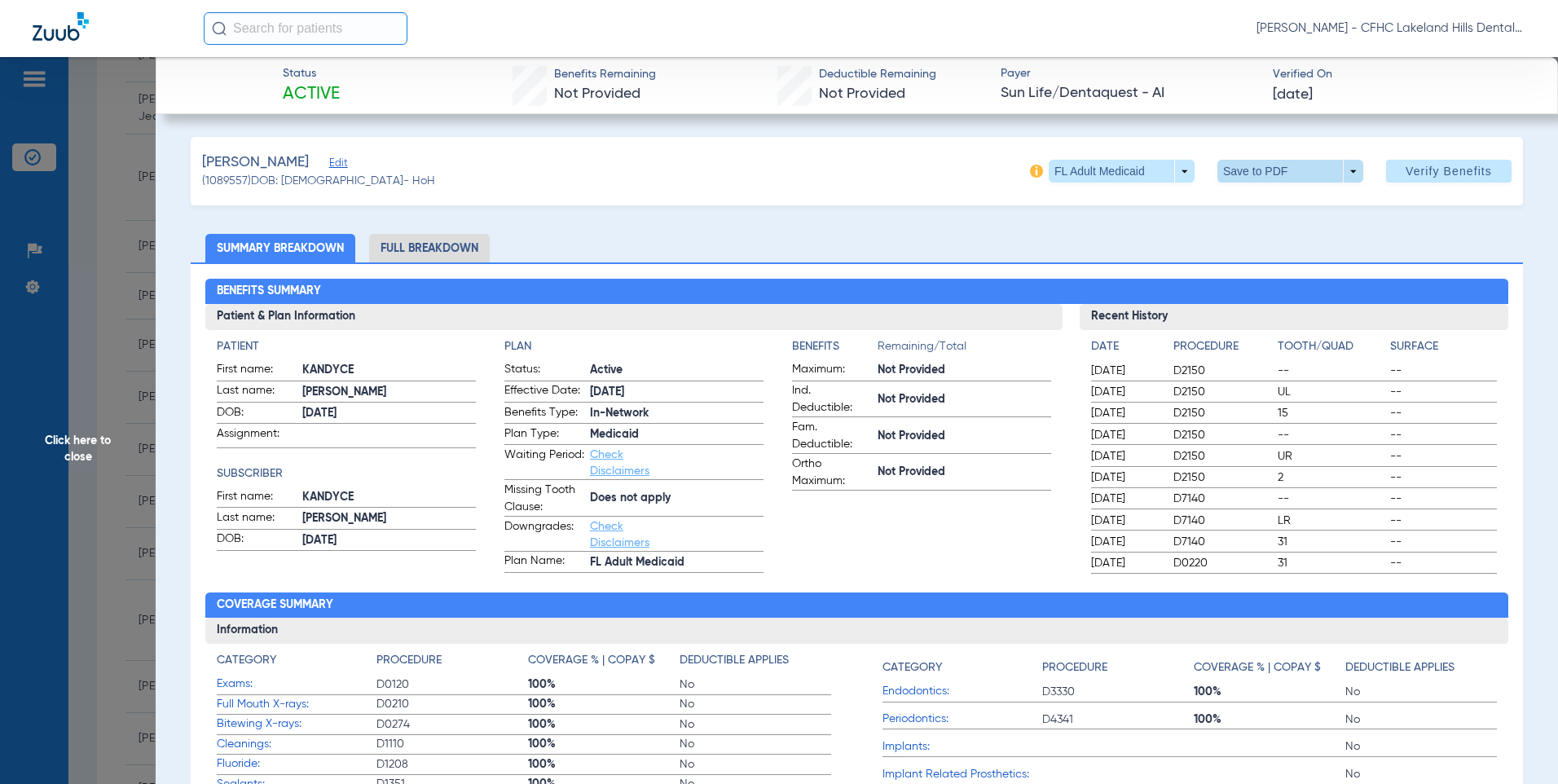
click at [1236, 173] on span at bounding box center [1289, 171] width 146 height 23
click at [1270, 191] on button "insert_drive_file Save to PDF" at bounding box center [1267, 204] width 123 height 33
click at [119, 392] on span "Click here to close" at bounding box center [78, 449] width 156 height 784
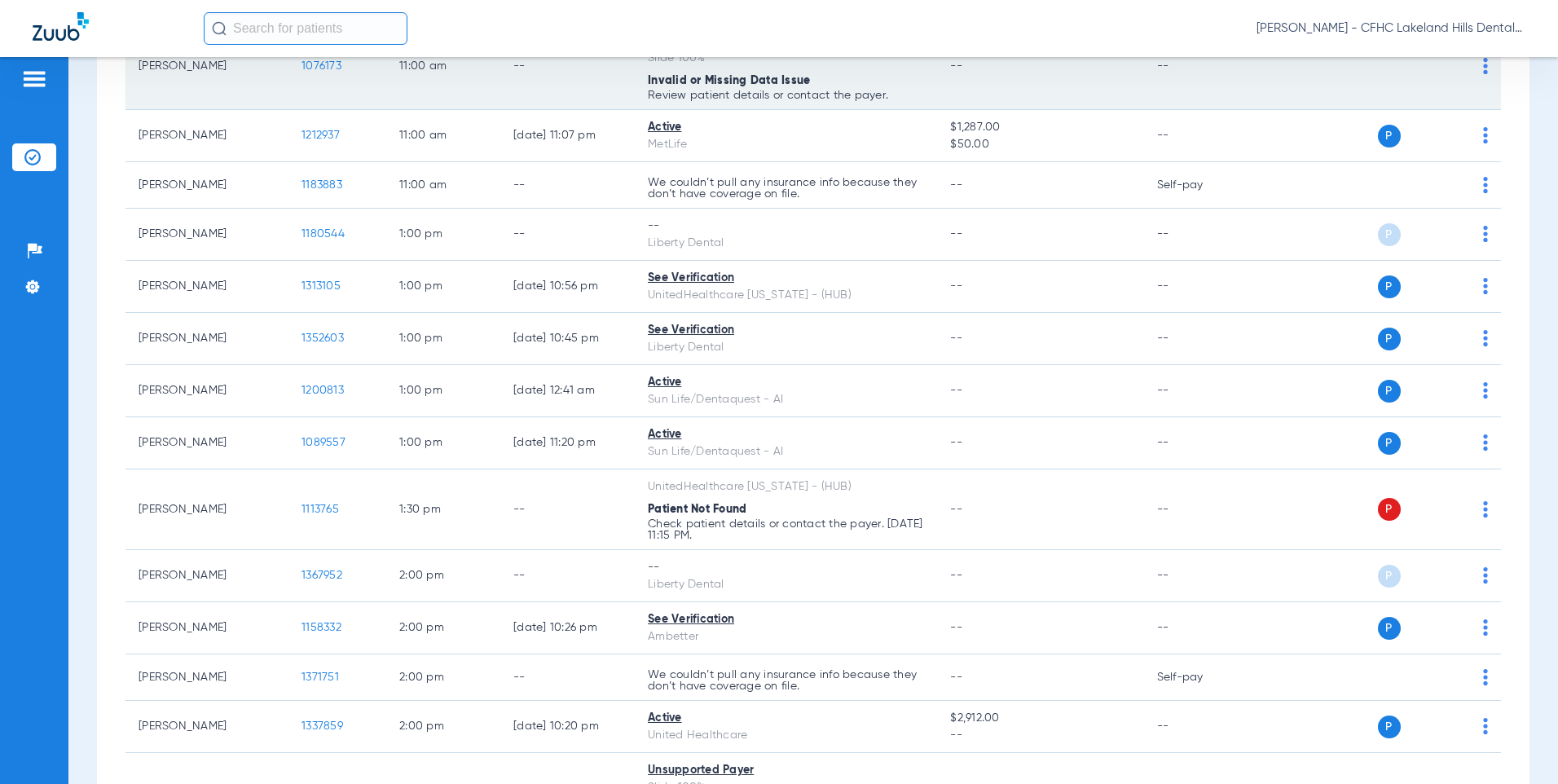
scroll to position [1222, 0]
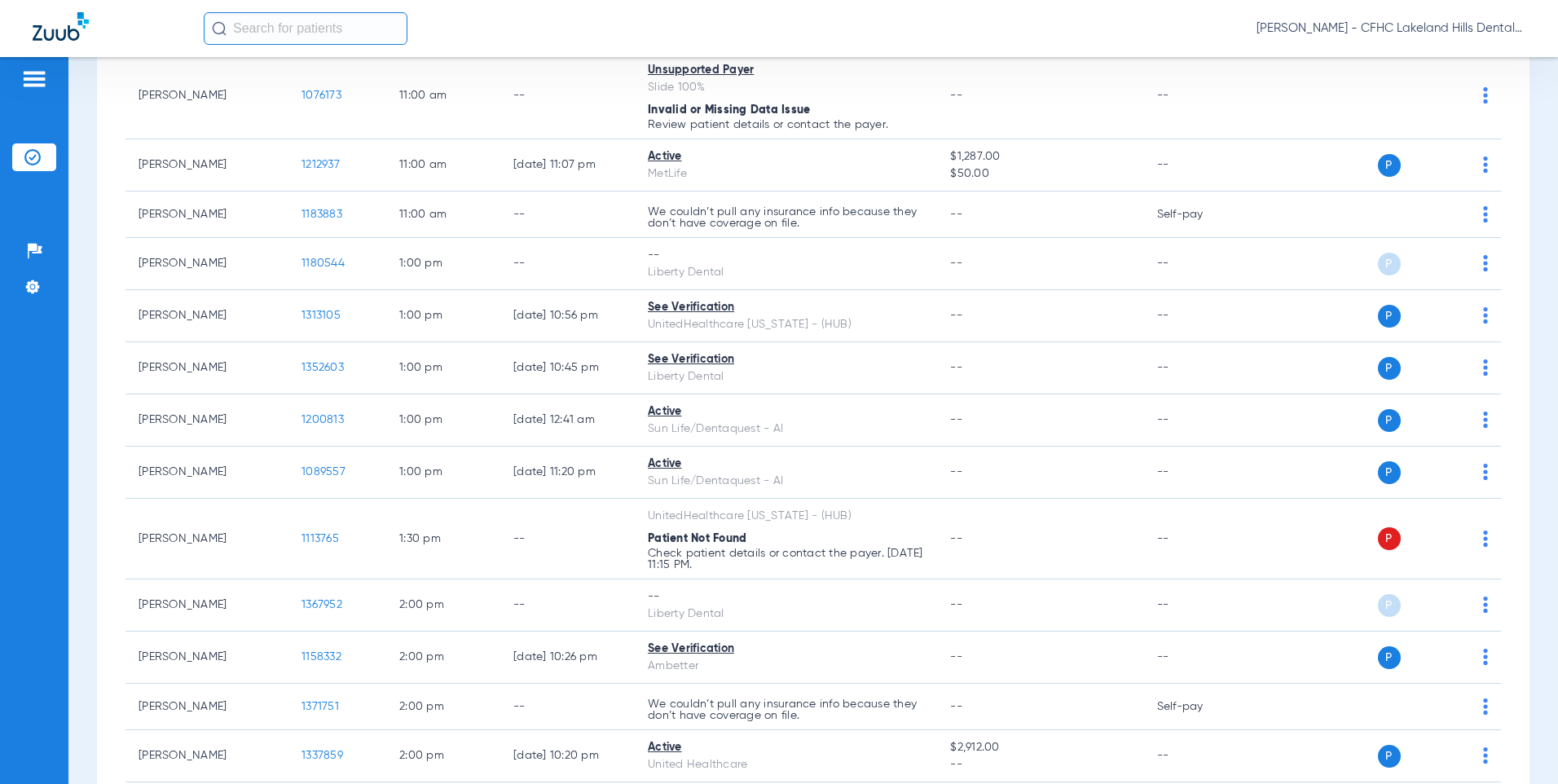
click at [270, 24] on input "text" at bounding box center [305, 28] width 204 height 33
click at [275, 31] on input "text" at bounding box center [305, 28] width 204 height 33
type input "S"
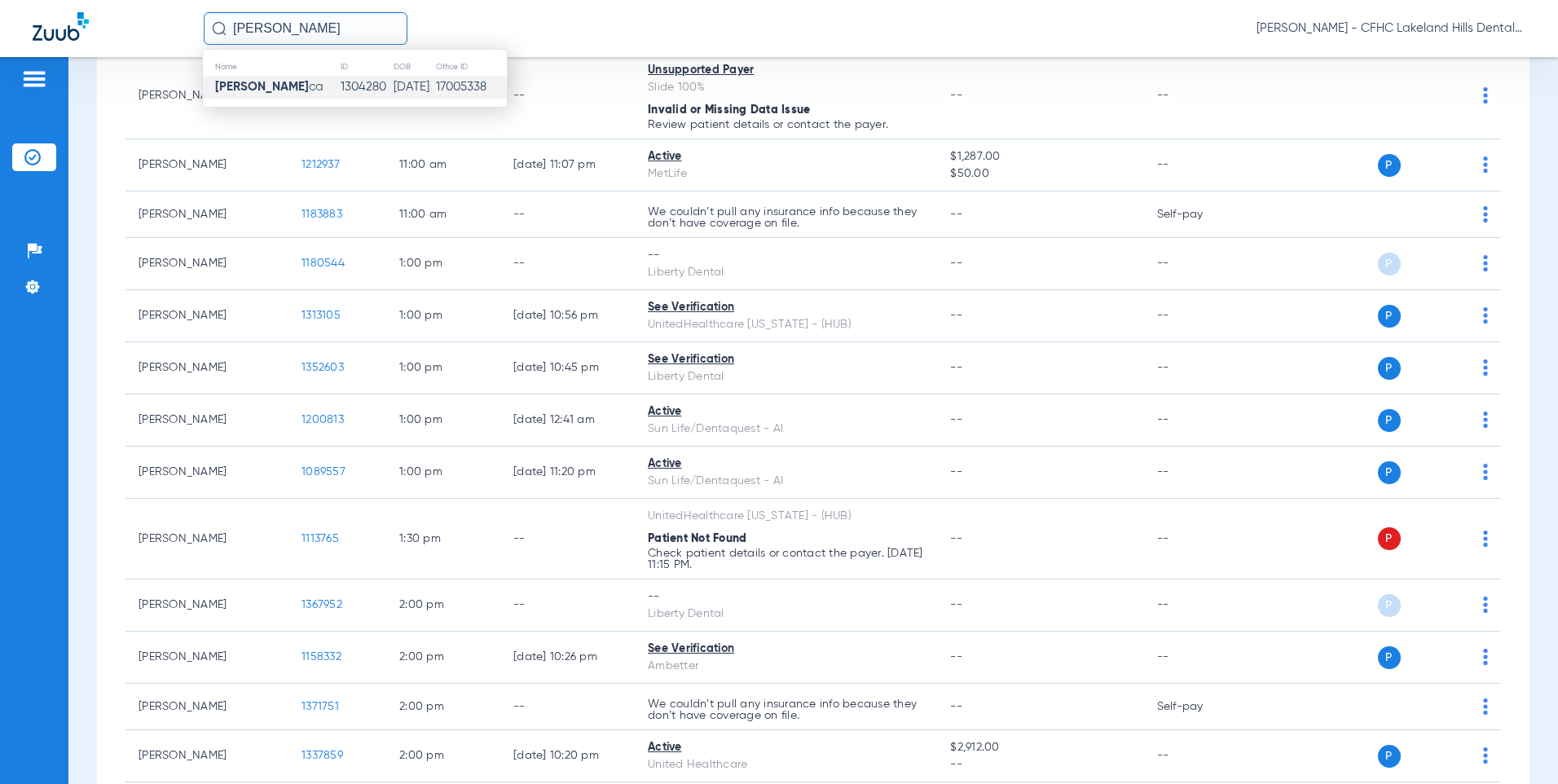
click at [353, 78] on td "1304280" at bounding box center [366, 87] width 53 height 23
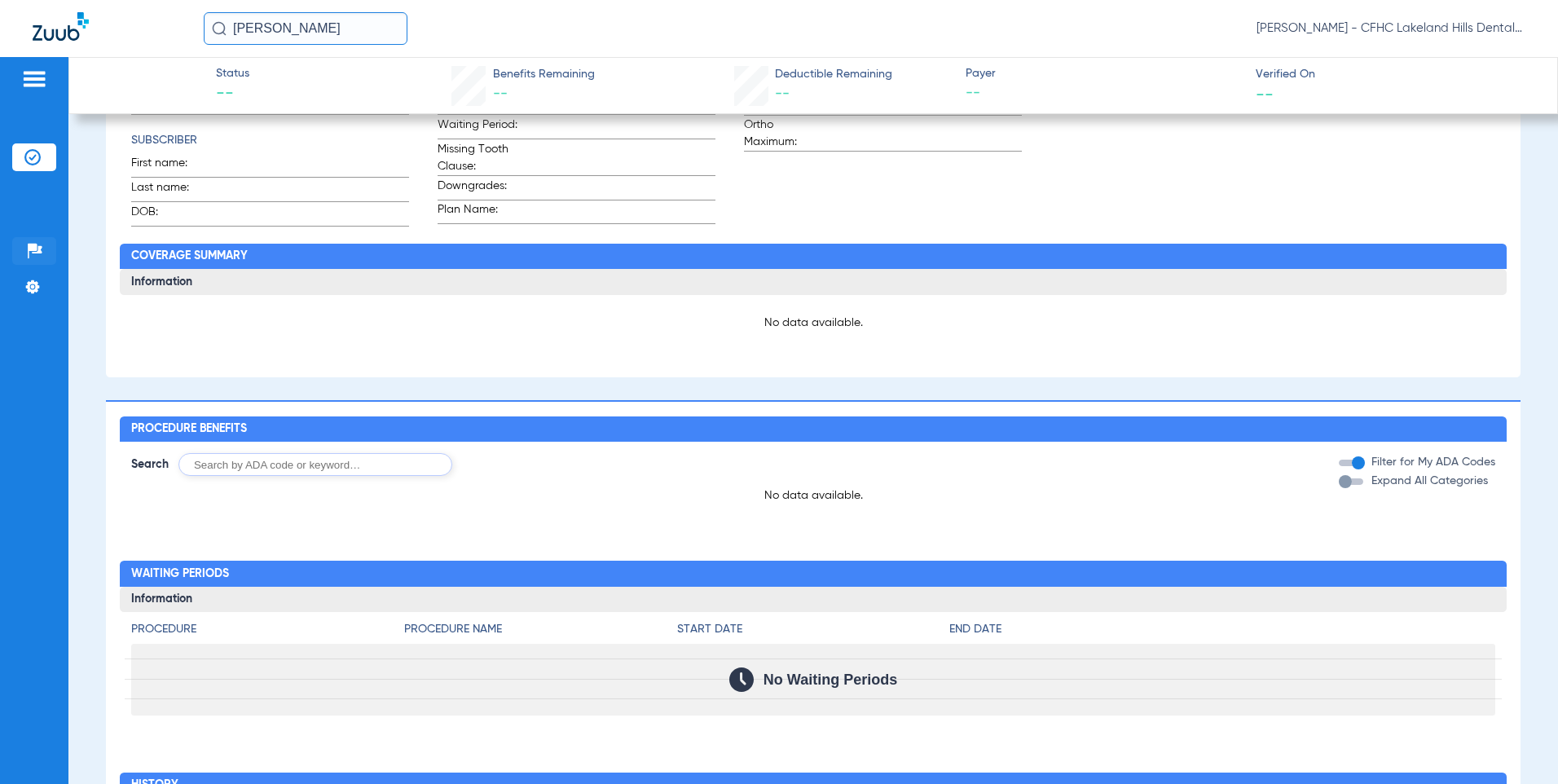
scroll to position [850, 0]
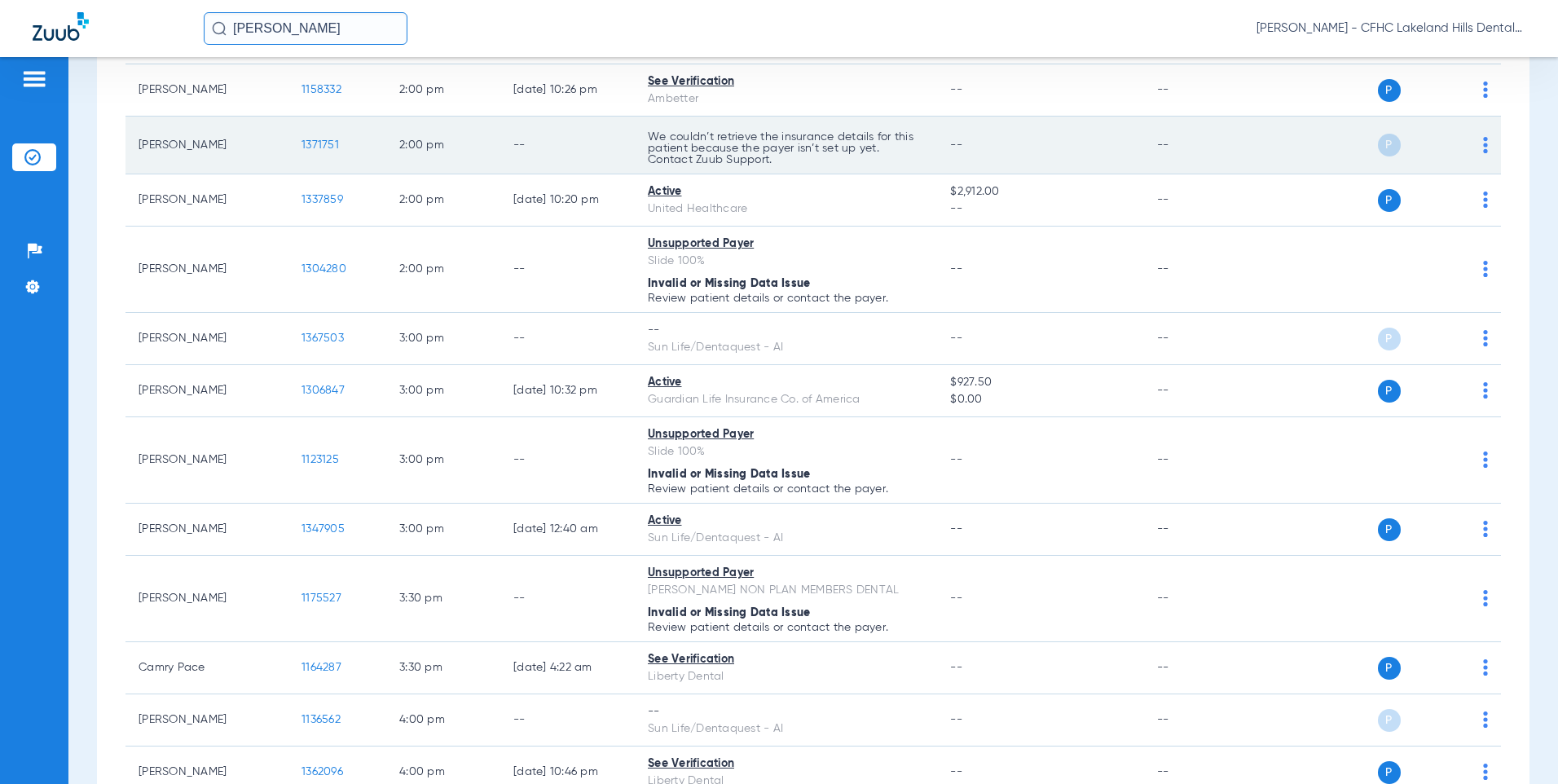
scroll to position [1792, 0]
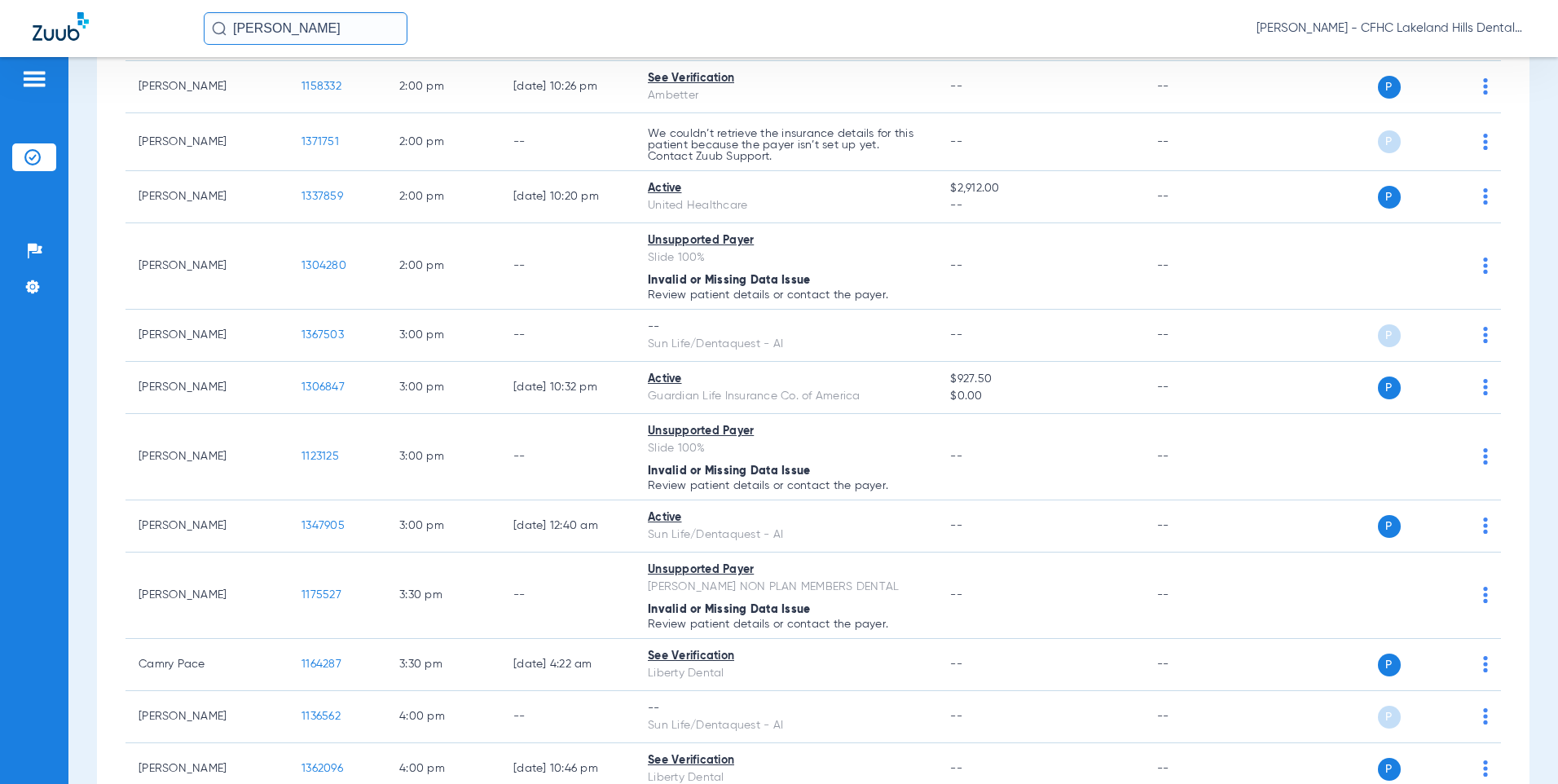
drag, startPoint x: 329, startPoint y: 26, endPoint x: 27, endPoint y: 21, distance: 302.0
click at [27, 21] on div "[PERSON_NAME] [PERSON_NAME] - CFHC Lakeland Hills Dental" at bounding box center [779, 28] width 1558 height 57
drag, startPoint x: 349, startPoint y: 27, endPoint x: 77, endPoint y: 27, distance: 272.0
click at [77, 27] on div "[PERSON_NAME] [PERSON_NAME] - CFHC Lakeland Hills Dental" at bounding box center [779, 28] width 1558 height 57
type input "[PERSON_NAME]"
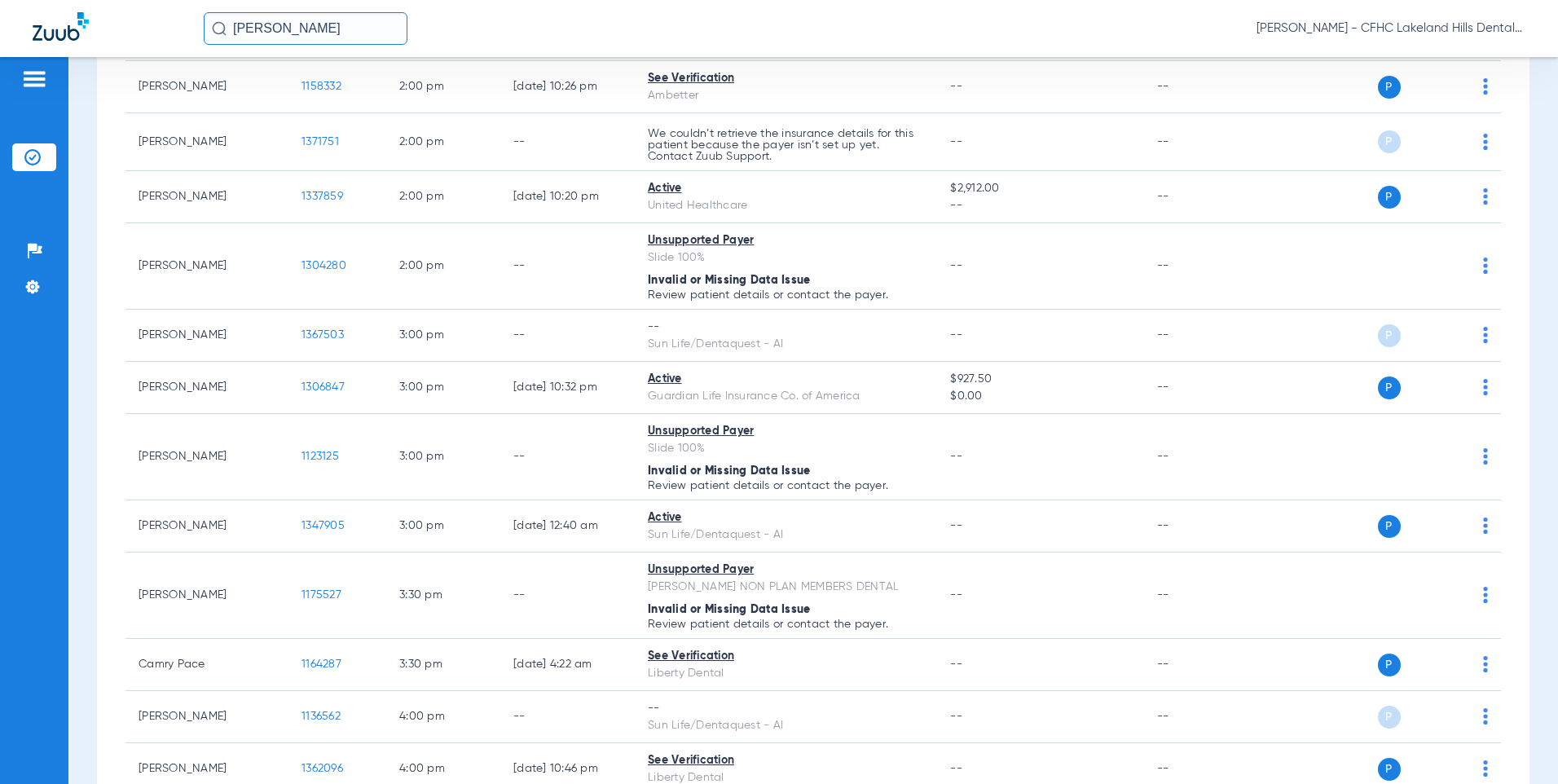
click at [332, 33] on input "[PERSON_NAME]" at bounding box center [305, 28] width 204 height 33
click at [306, 85] on span "[PERSON_NAME]" at bounding box center [260, 86] width 91 height 12
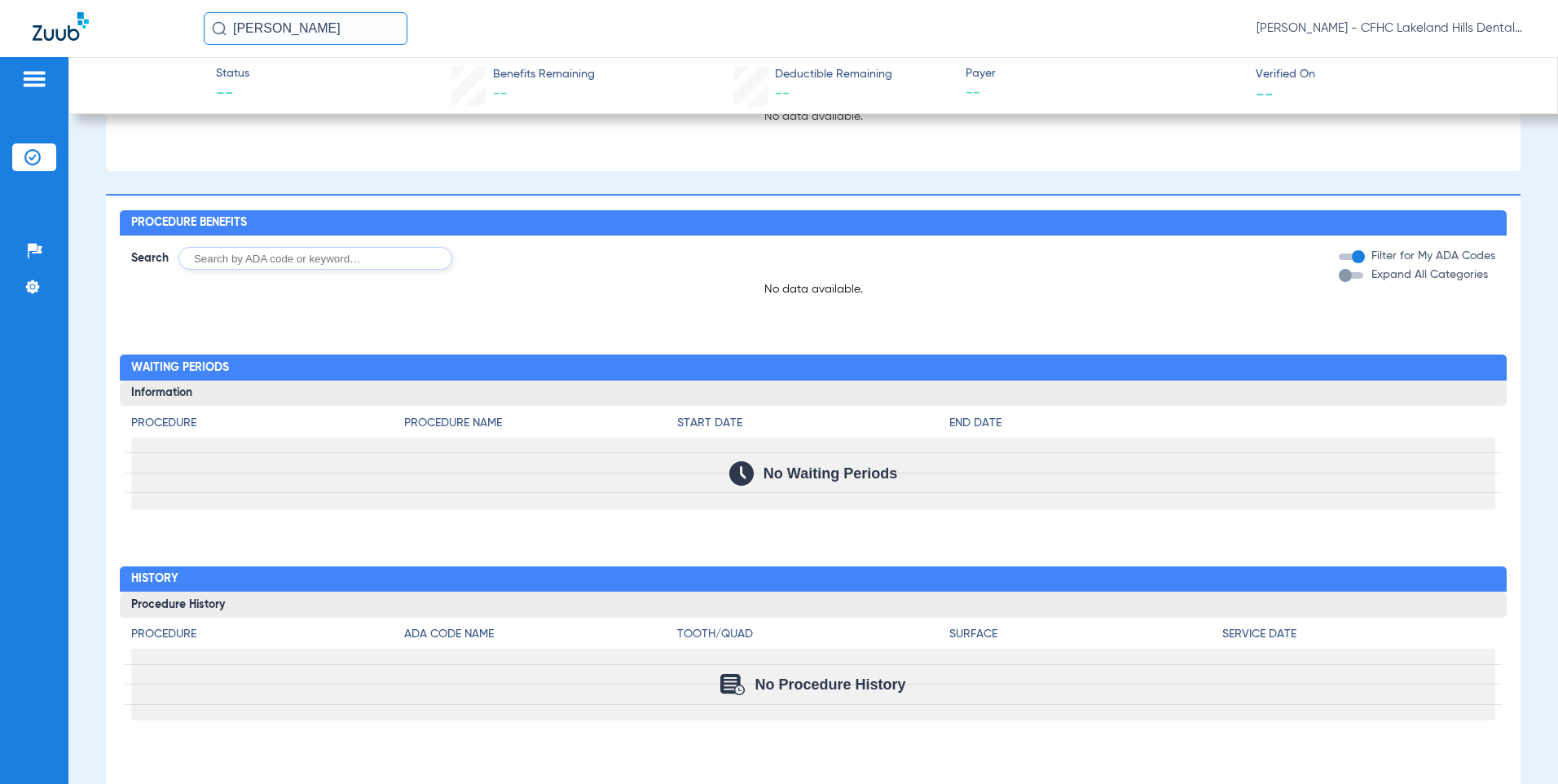
scroll to position [519, 0]
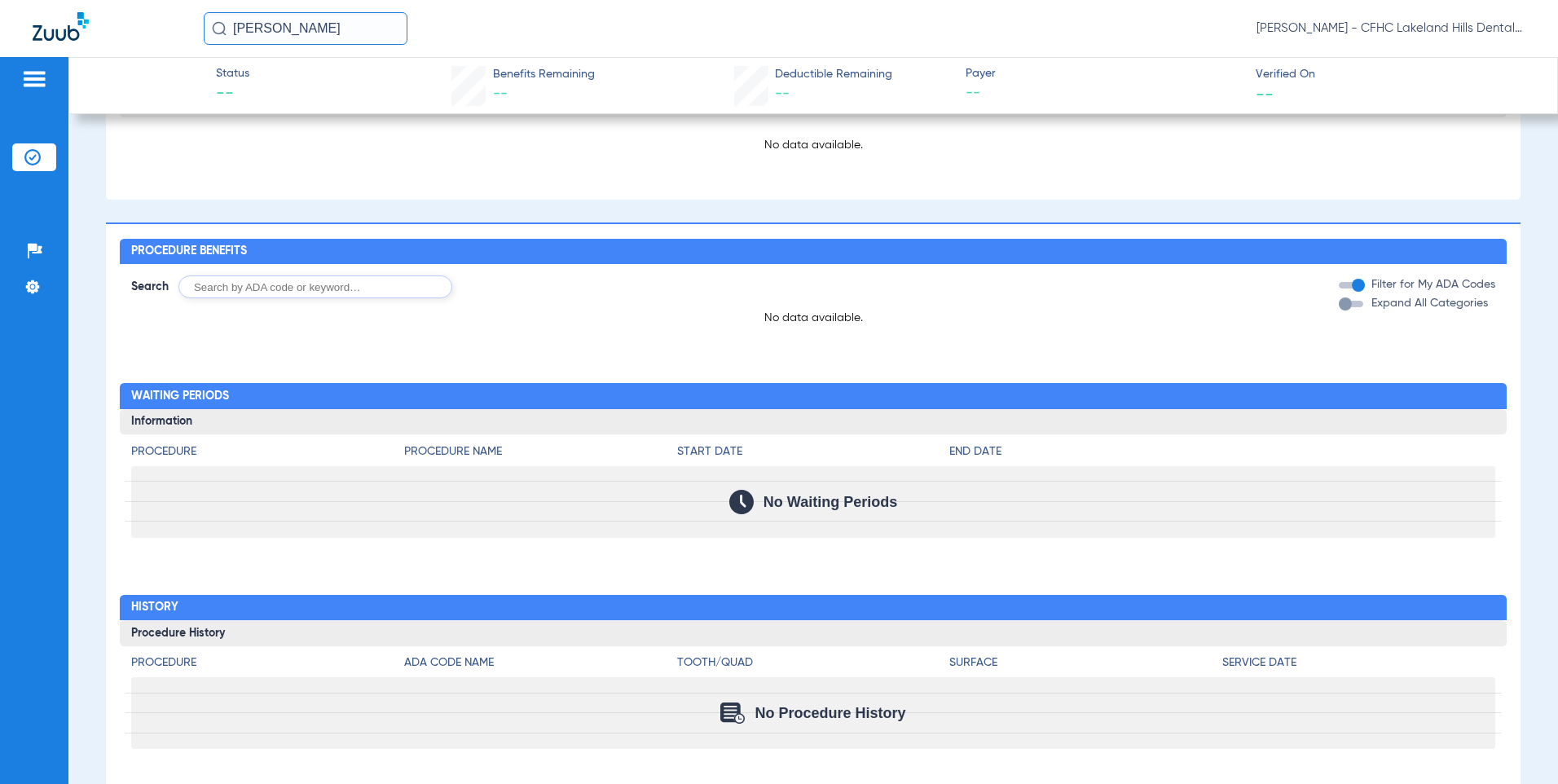
drag, startPoint x: 333, startPoint y: 31, endPoint x: -220, endPoint y: 31, distance: 553.0
click at [0, 31] on html "[PERSON_NAME] [PERSON_NAME] - CFHC Lakeland Hills Dental Patients Insurance Ver…" at bounding box center [779, 392] width 1558 height 784
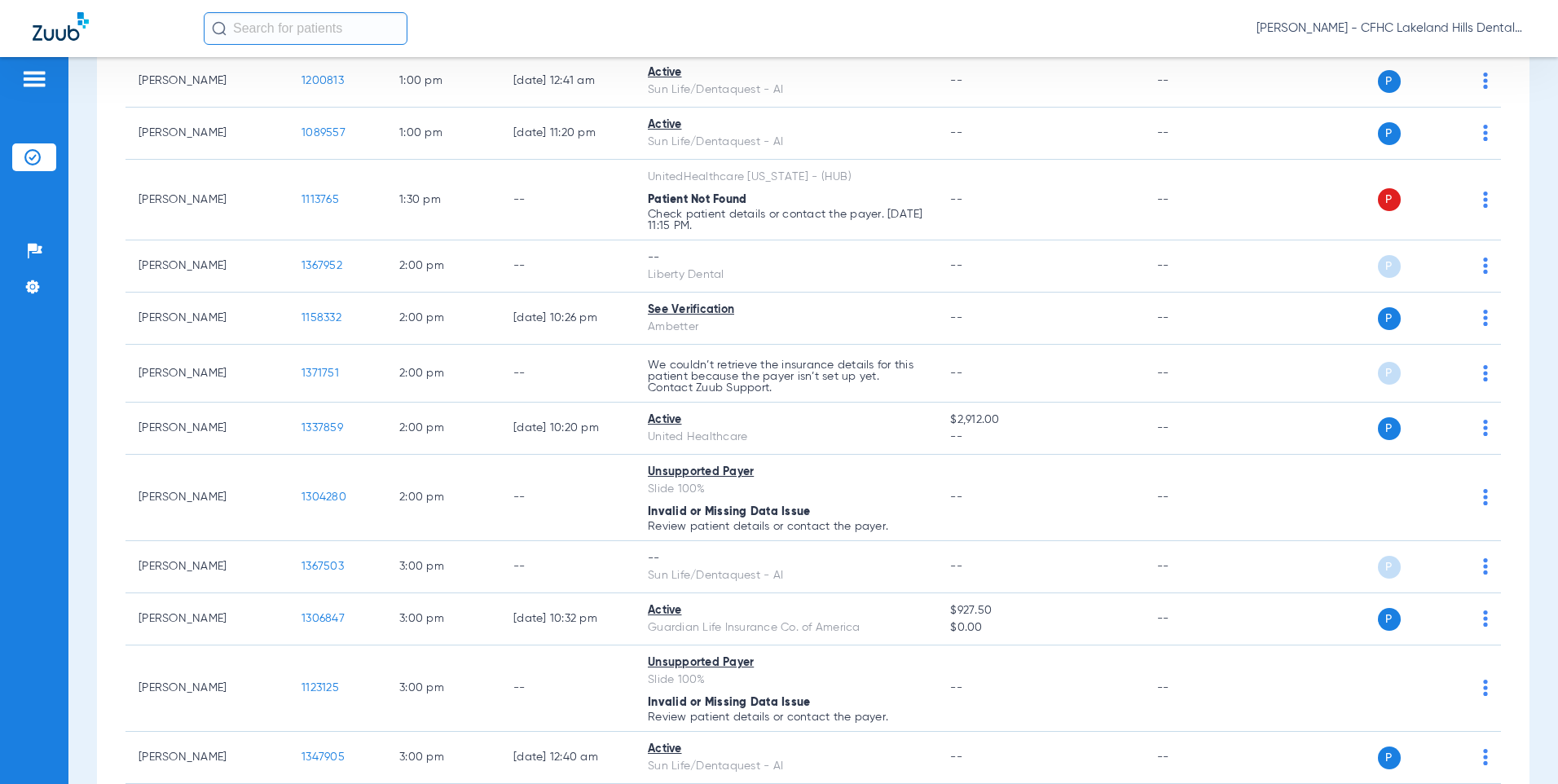
scroll to position [1467, 0]
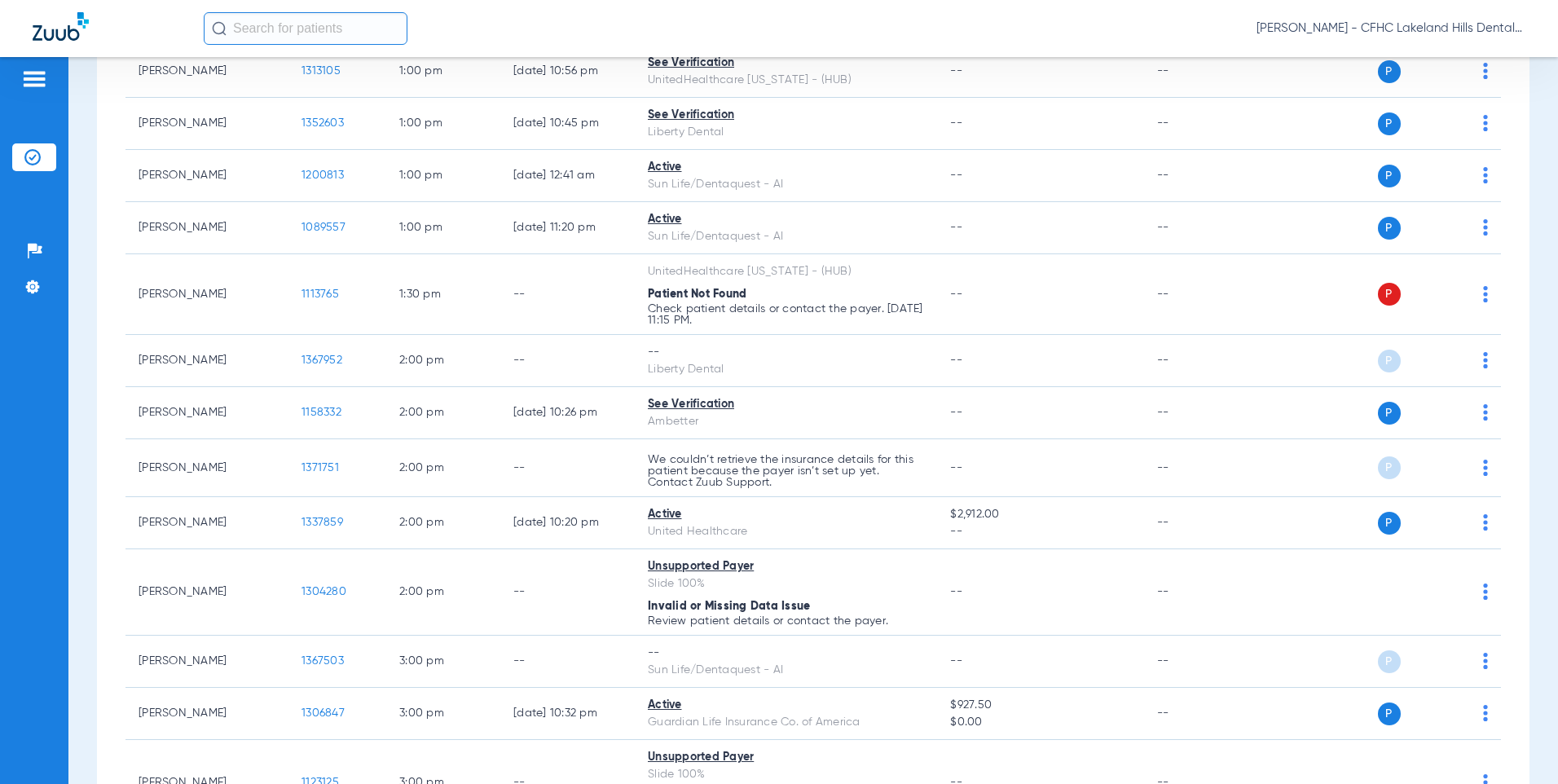
click at [297, 39] on input "text" at bounding box center [305, 28] width 204 height 33
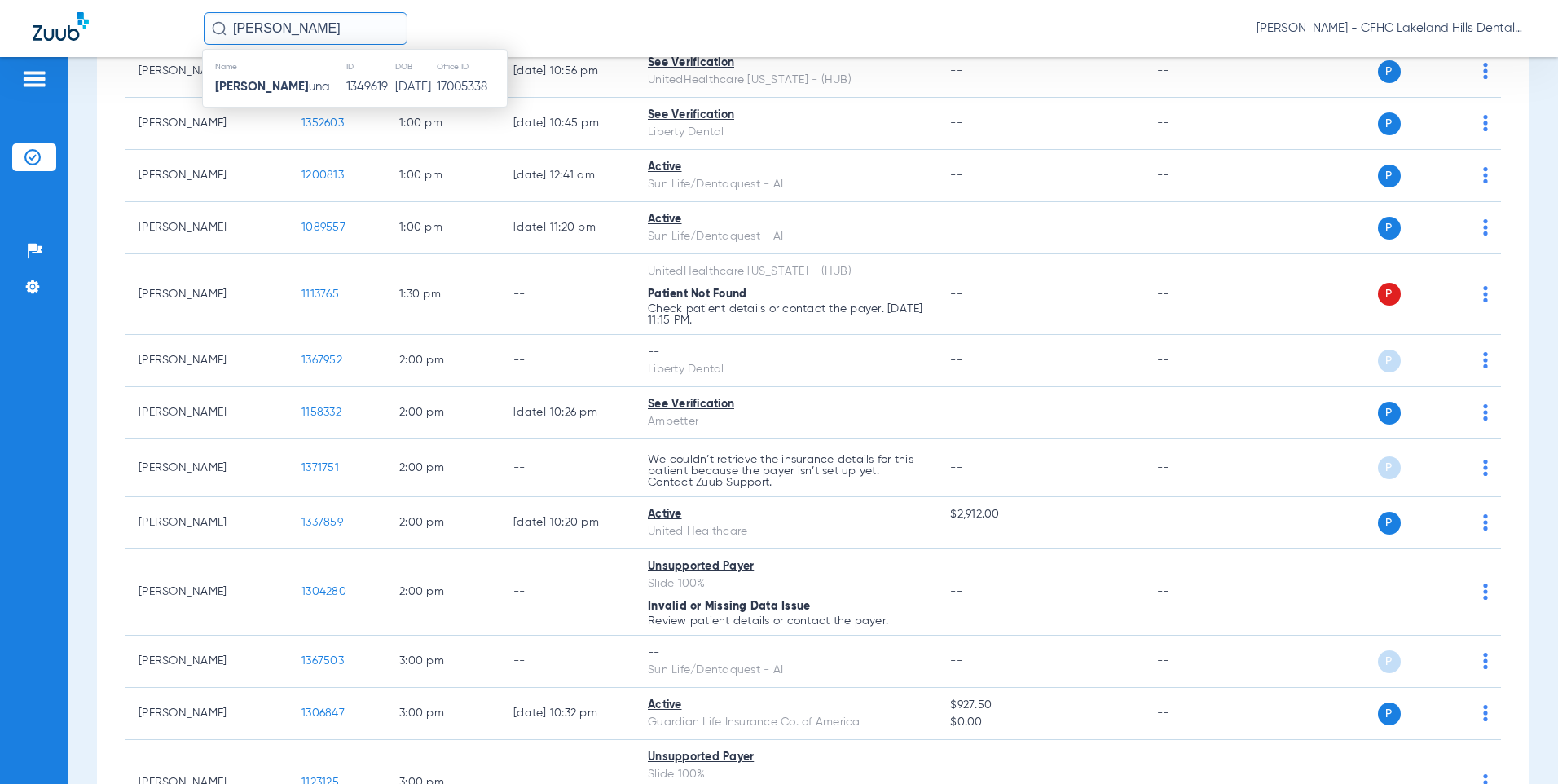
type input "[PERSON_NAME]"
click at [299, 77] on table "Name ID DOB Office ID [PERSON_NAME] Oz una 1349619 [DATE] 17005338" at bounding box center [355, 78] width 304 height 40
drag, startPoint x: 299, startPoint y: 78, endPoint x: 283, endPoint y: 88, distance: 18.9
click at [283, 88] on span "[PERSON_NAME] Oz una" at bounding box center [272, 86] width 115 height 12
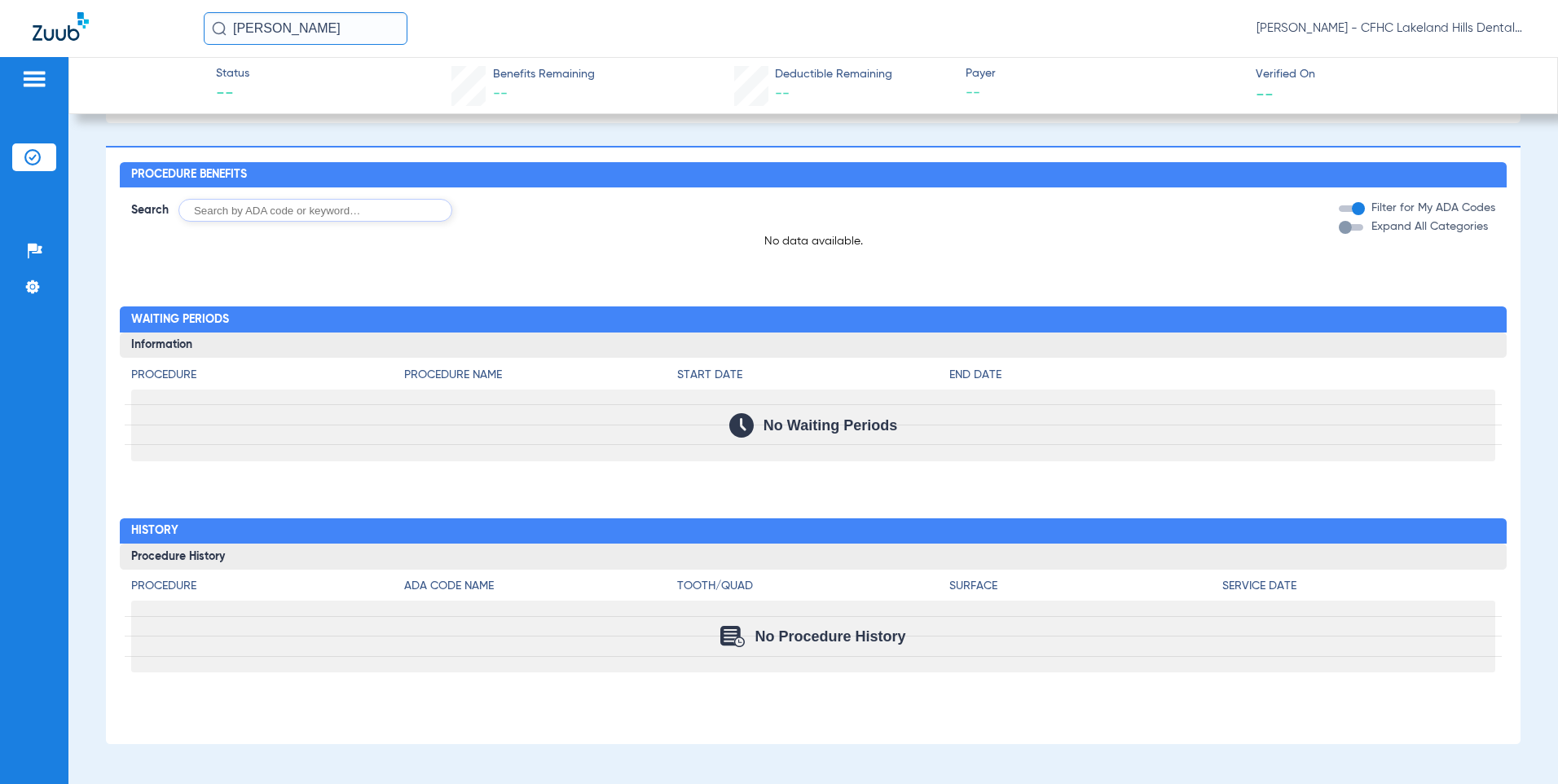
scroll to position [854, 0]
drag, startPoint x: 298, startPoint y: 29, endPoint x: 53, endPoint y: 32, distance: 245.0
click at [53, 32] on div "[PERSON_NAME] oz [PERSON_NAME] - CFHC Lakeland Hills Dental" at bounding box center [779, 28] width 1558 height 57
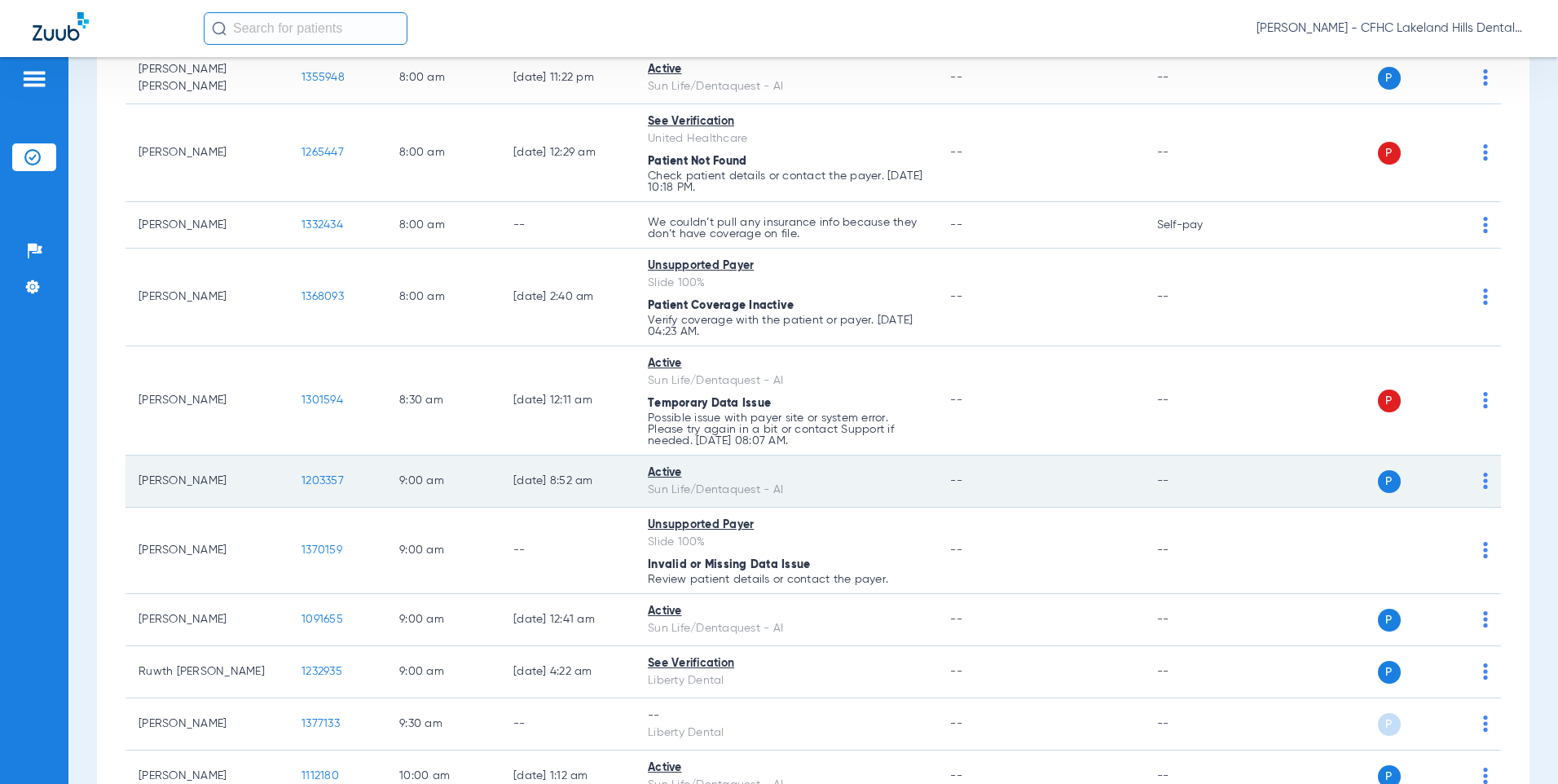
scroll to position [244, 0]
